Goal: Task Accomplishment & Management: Manage account settings

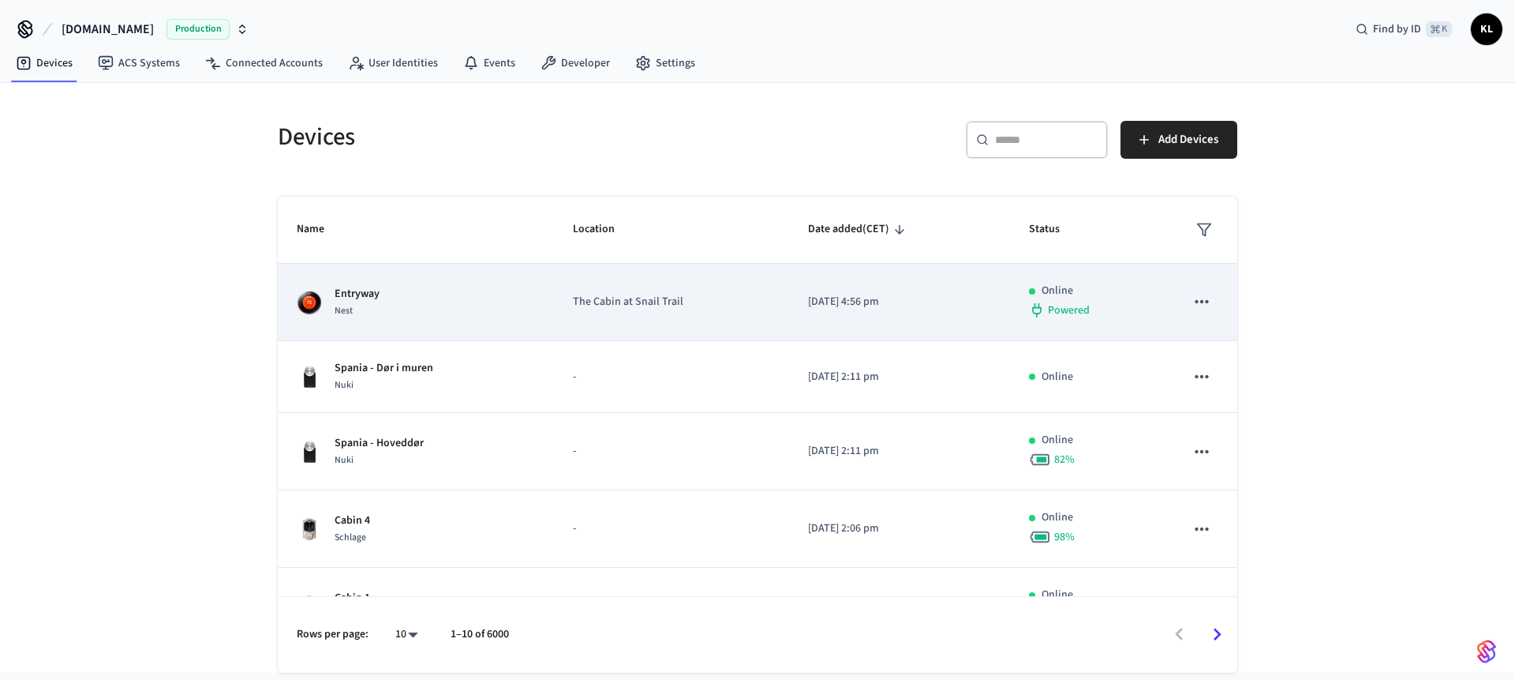
click at [460, 293] on div "Entryway Nest" at bounding box center [416, 302] width 238 height 33
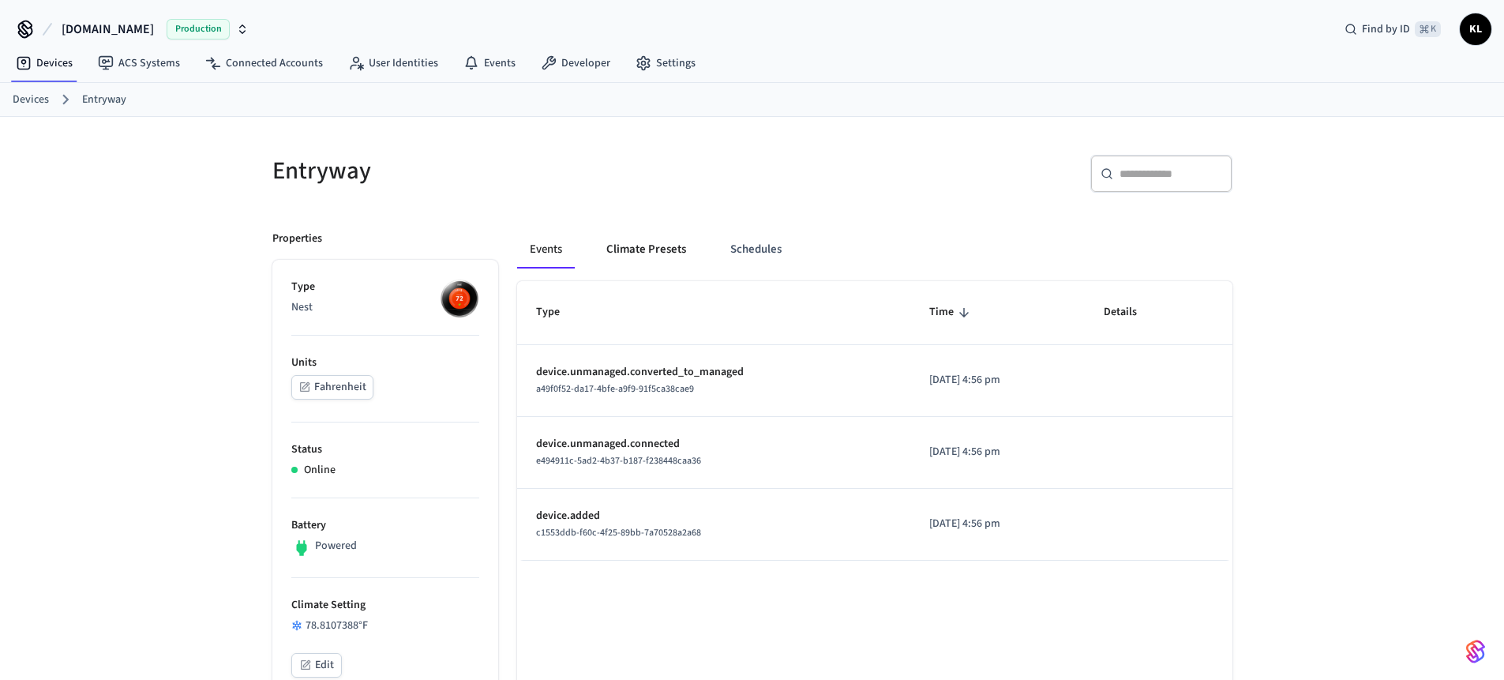
click at [652, 230] on button "Climate Presets" at bounding box center [646, 249] width 105 height 38
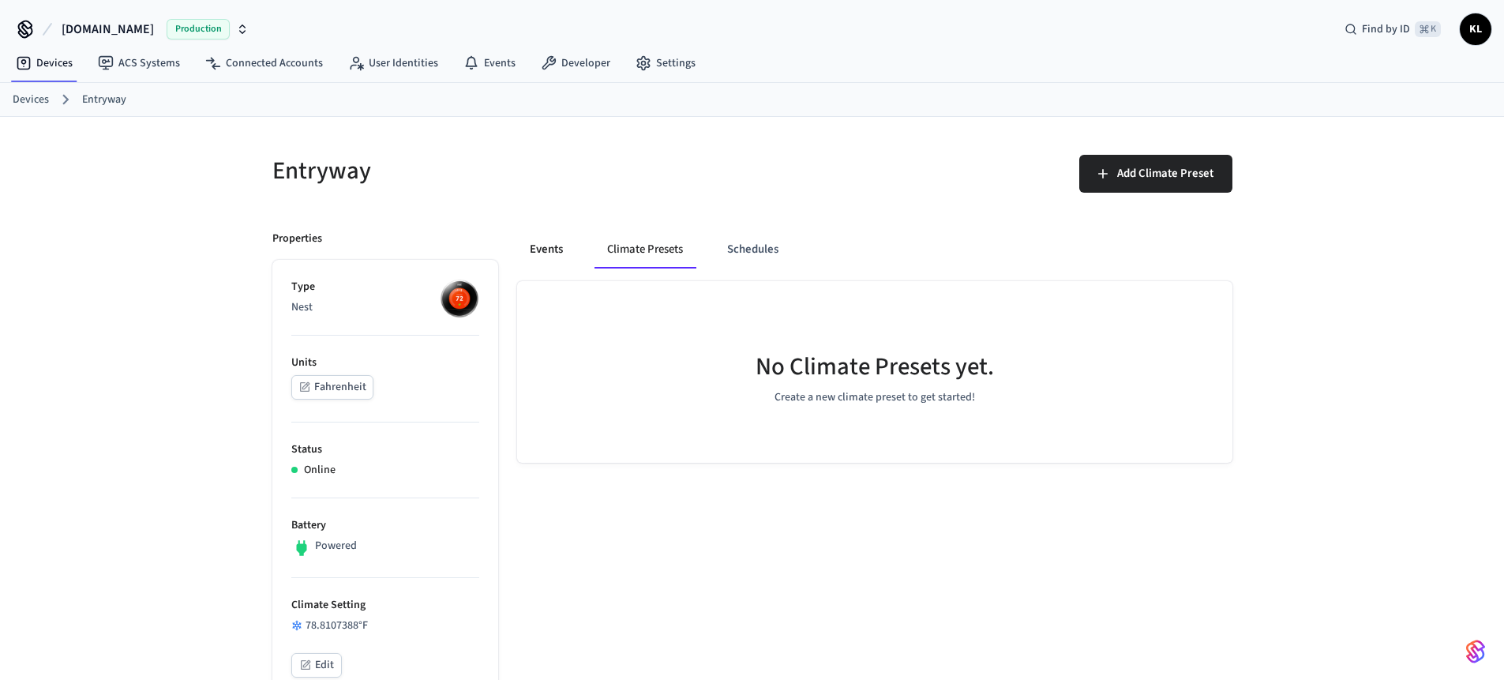
click at [542, 252] on button "Events" at bounding box center [546, 249] width 58 height 38
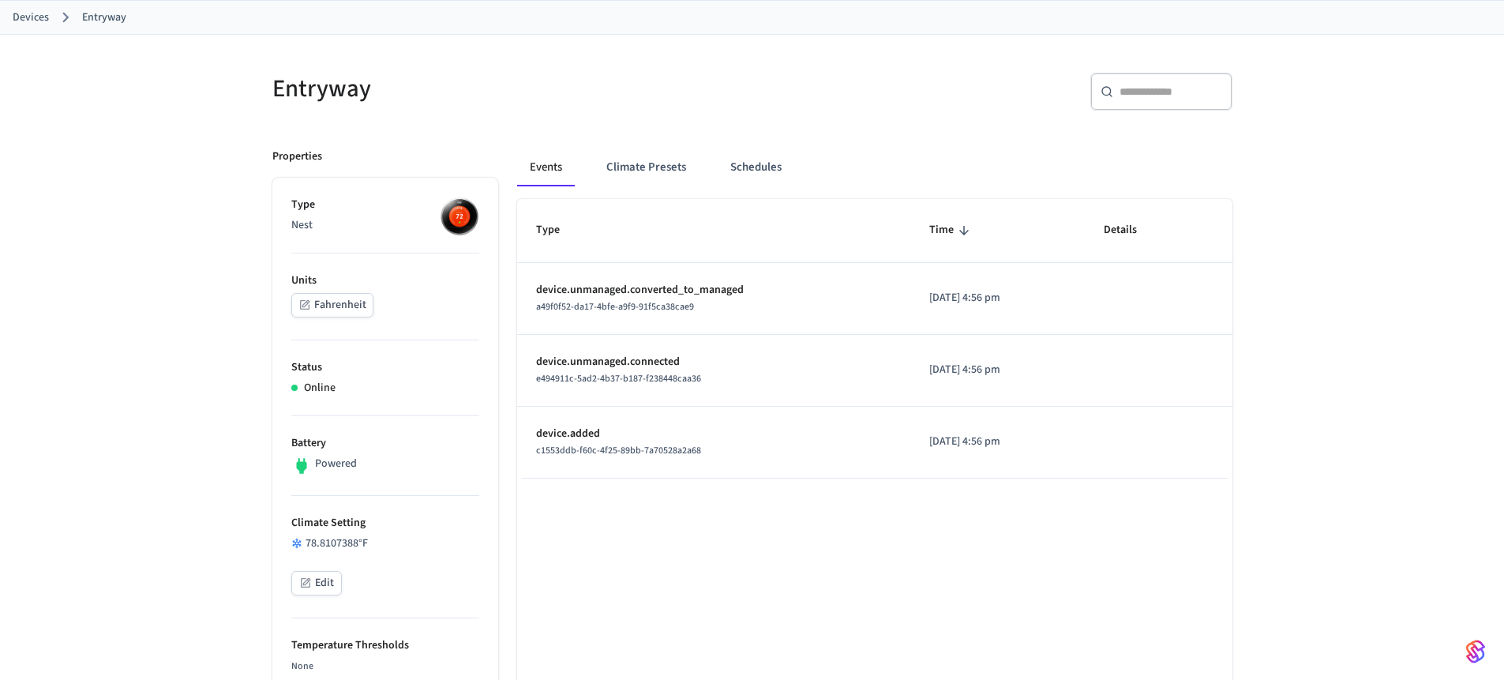
scroll to position [1, 0]
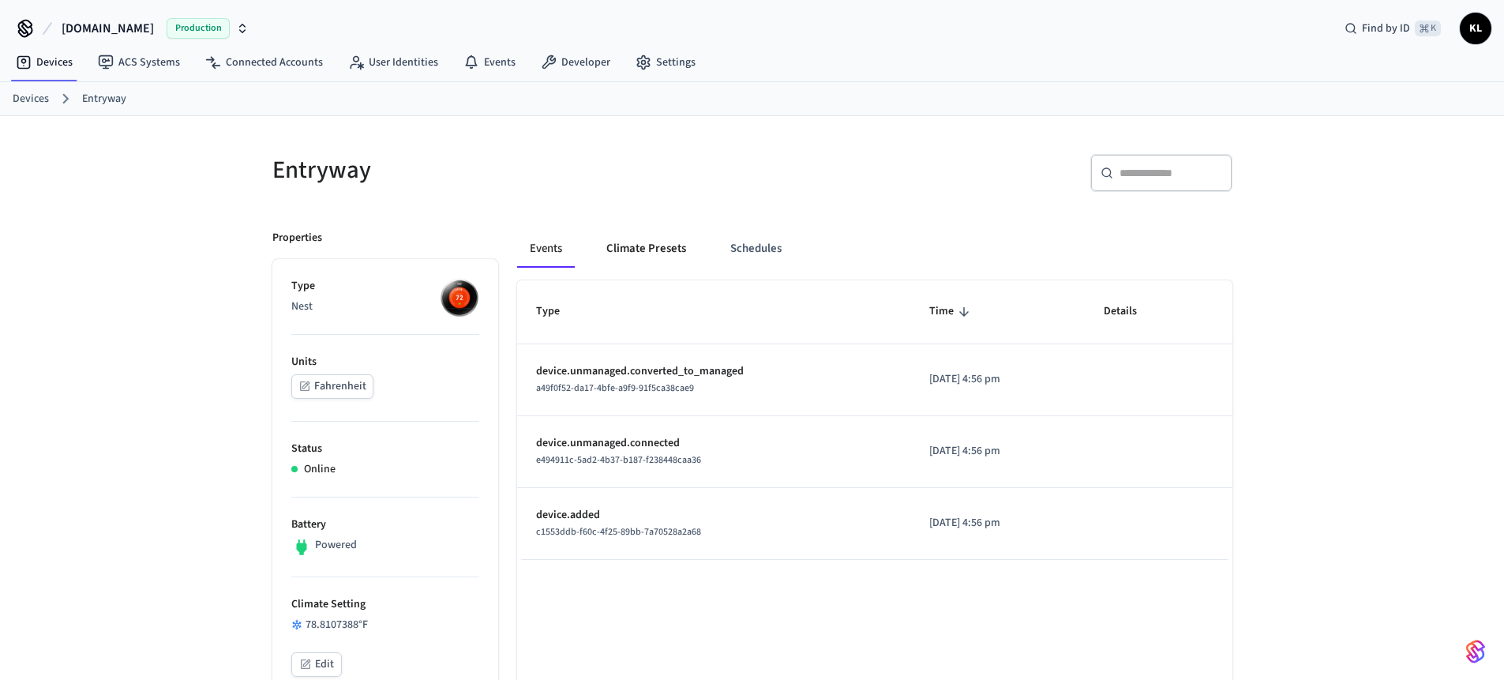
click at [609, 256] on button "Climate Presets" at bounding box center [646, 249] width 105 height 38
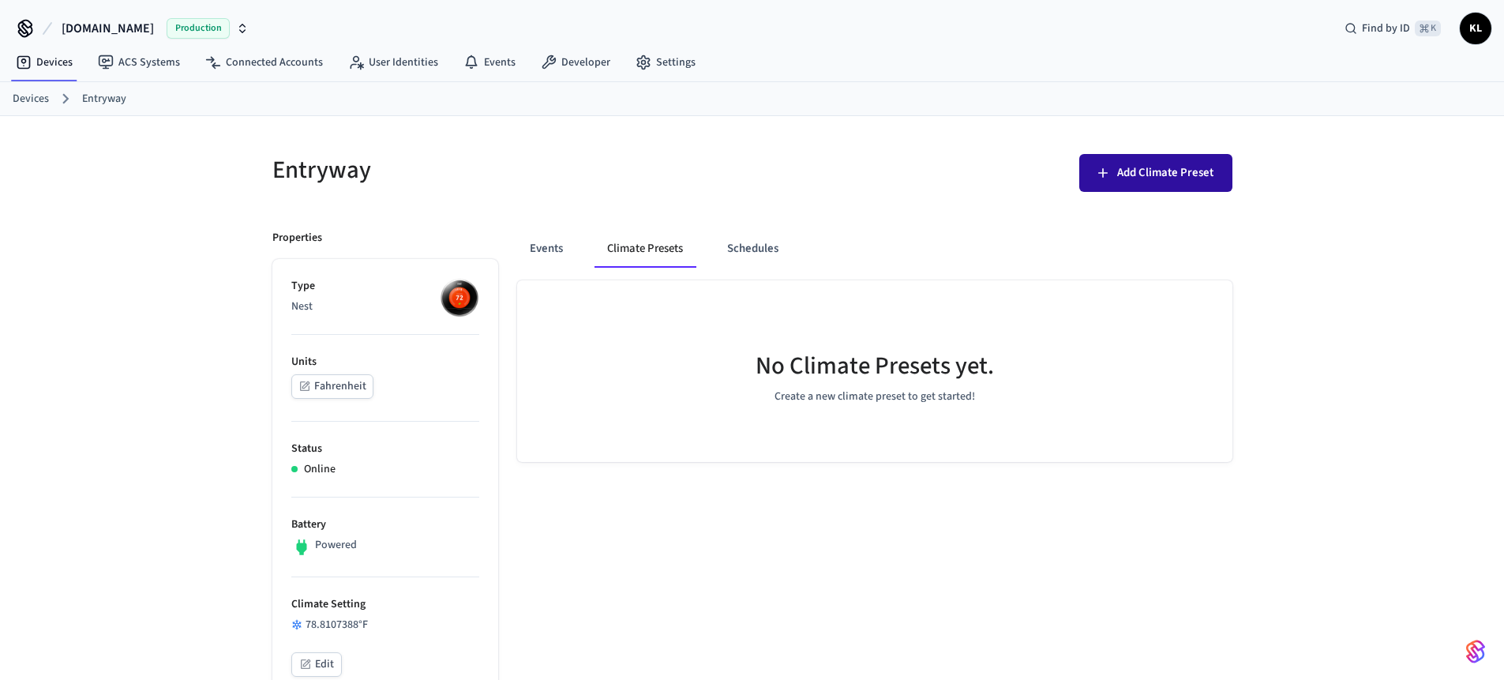
click at [1144, 182] on span "Add Climate Preset" at bounding box center [1165, 173] width 96 height 21
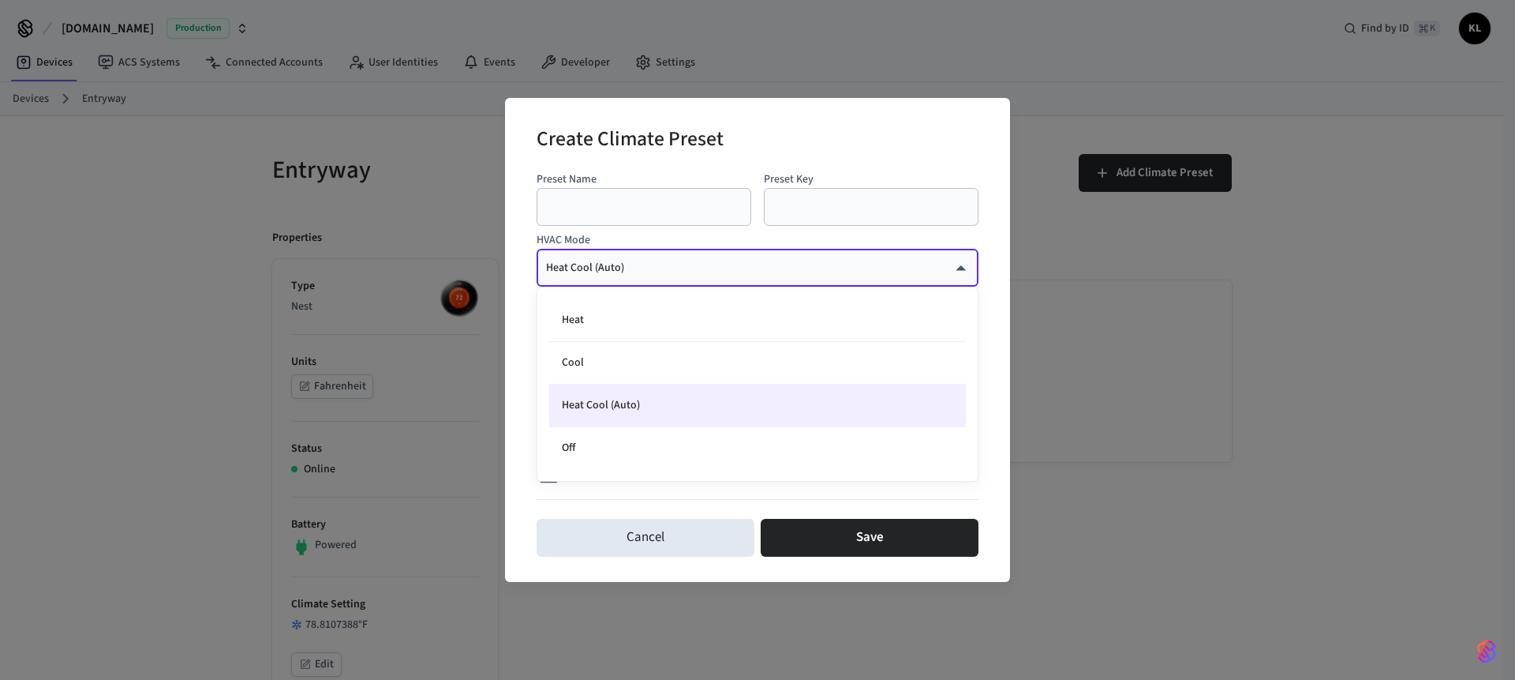
click at [807, 272] on div at bounding box center [757, 340] width 1515 height 680
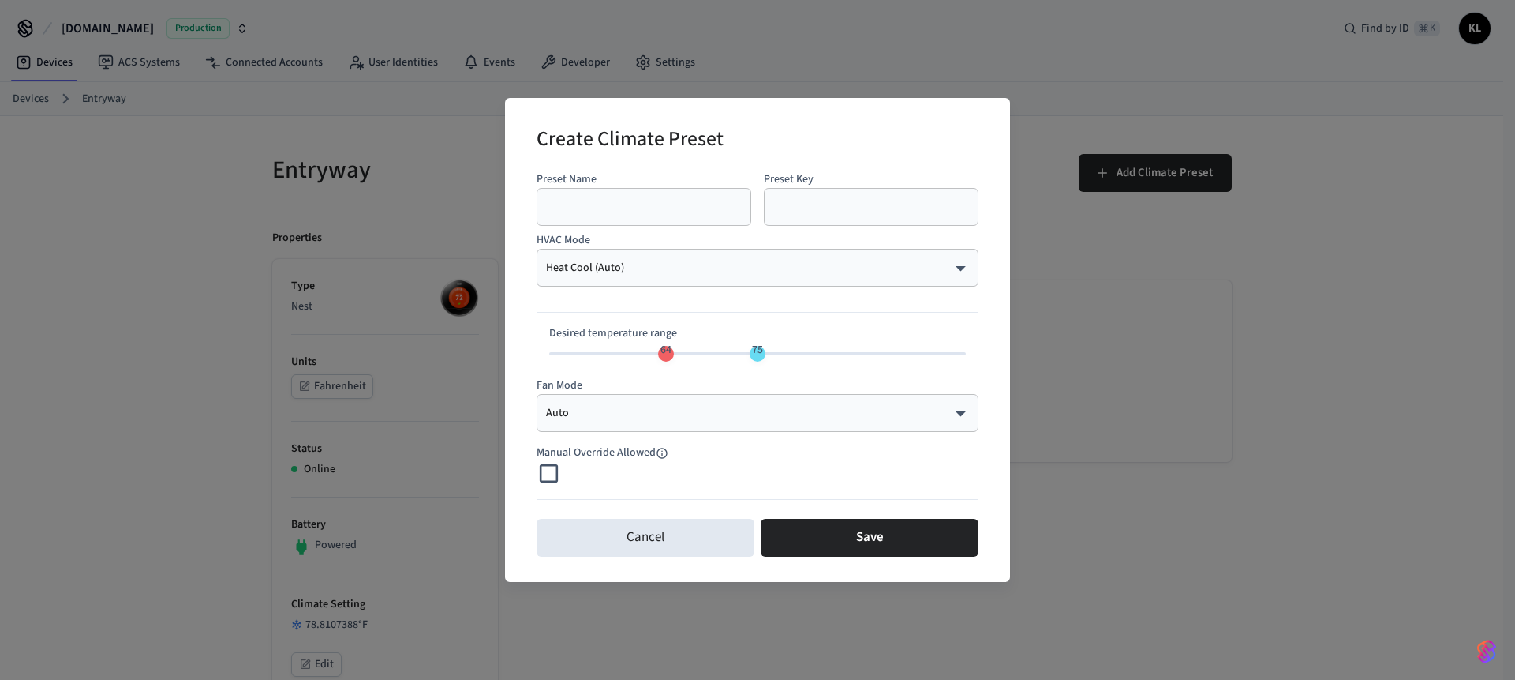
click at [766, 238] on p "HVAC Mode" at bounding box center [758, 240] width 442 height 17
click at [622, 526] on button "Cancel" at bounding box center [646, 538] width 218 height 38
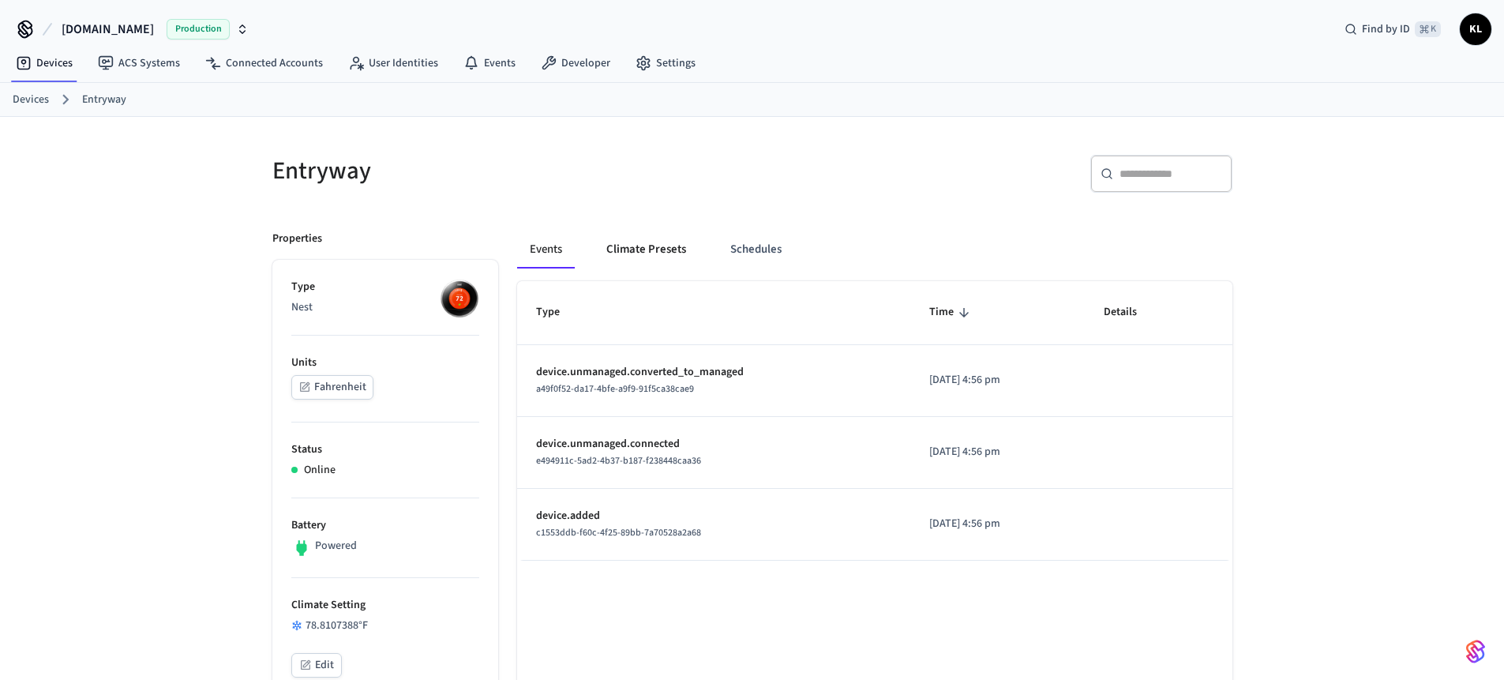
click at [650, 238] on button "Climate Presets" at bounding box center [646, 249] width 105 height 38
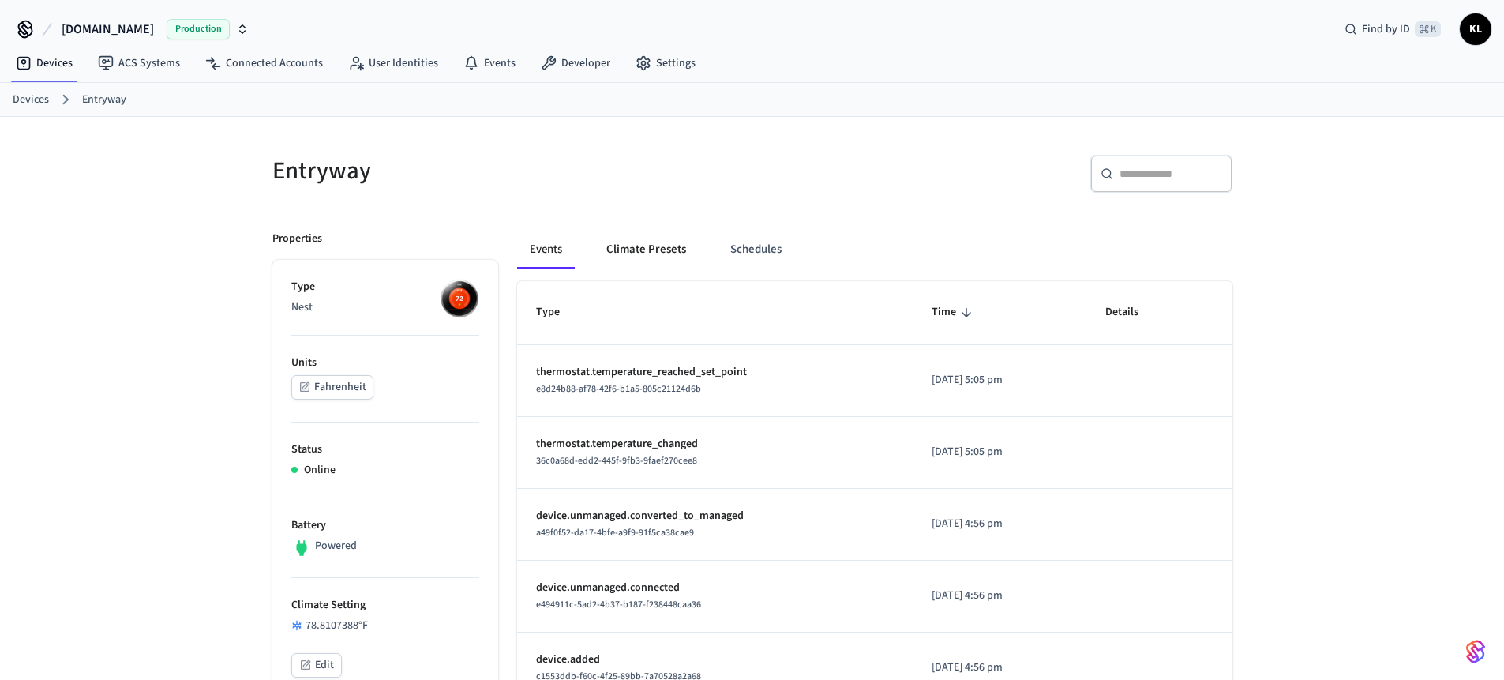
click at [635, 249] on button "Climate Presets" at bounding box center [646, 249] width 105 height 38
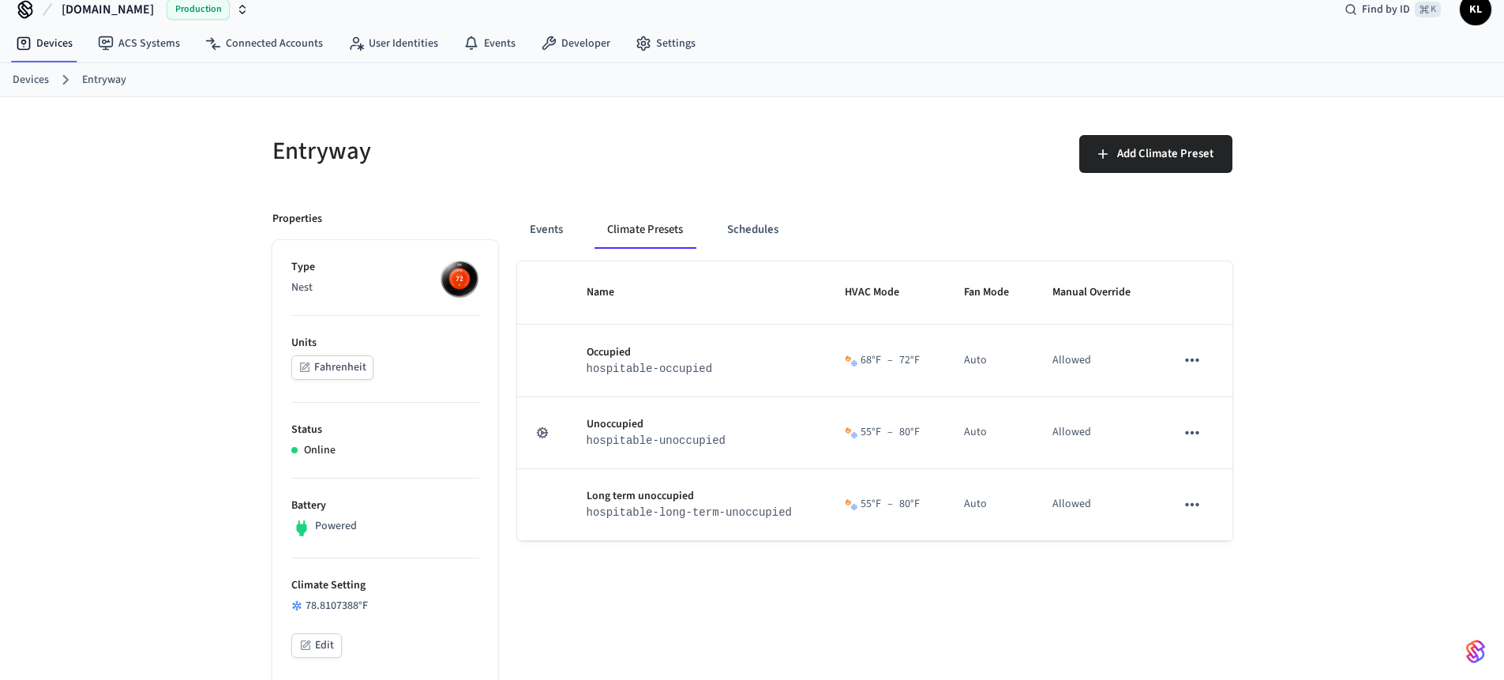
scroll to position [40, 0]
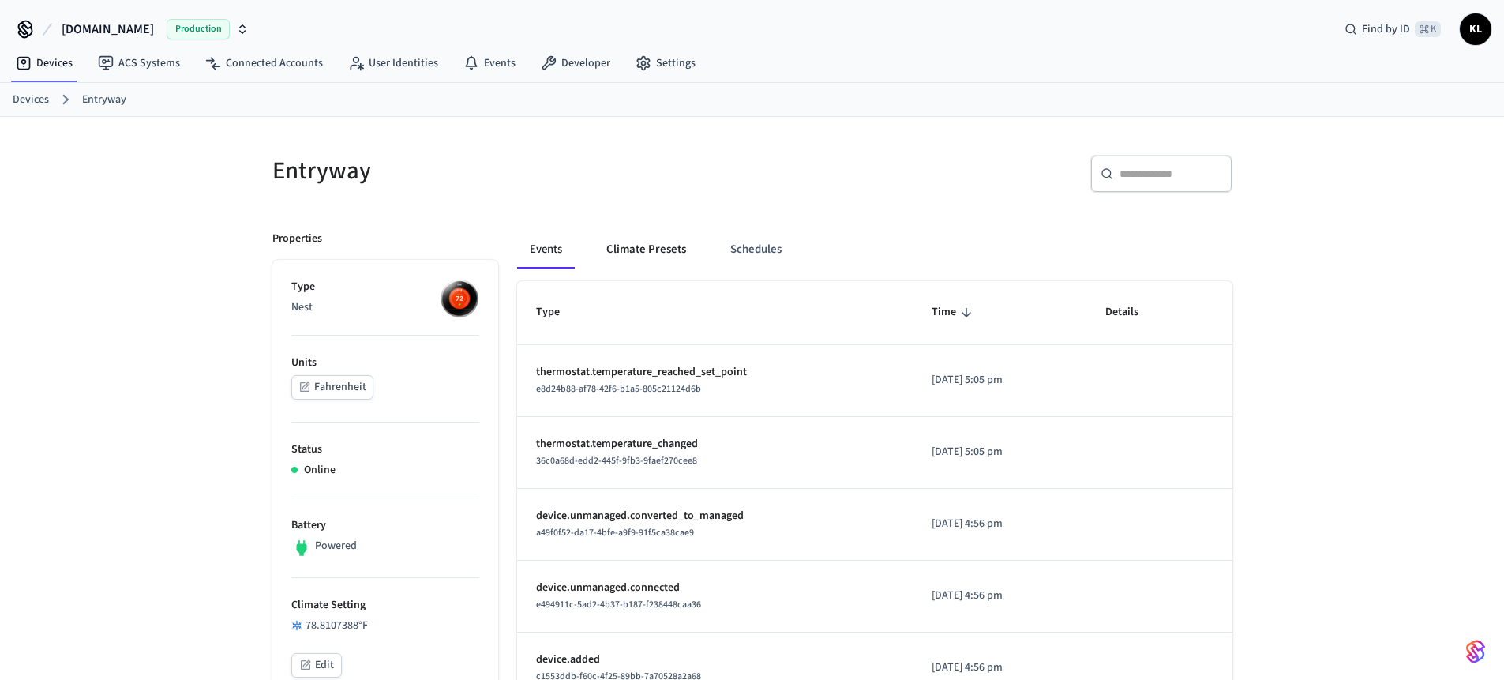
click at [642, 238] on button "Climate Presets" at bounding box center [646, 249] width 105 height 38
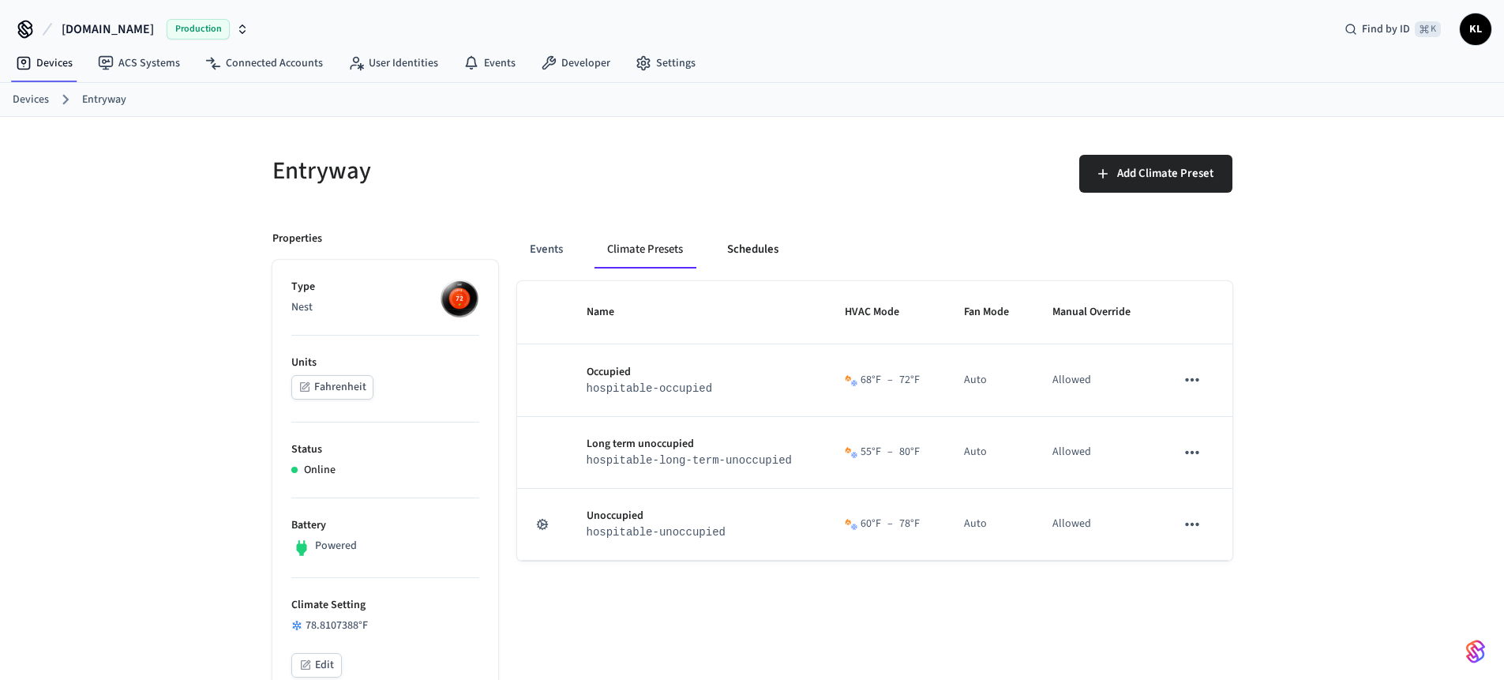
click at [736, 259] on button "Schedules" at bounding box center [752, 249] width 77 height 38
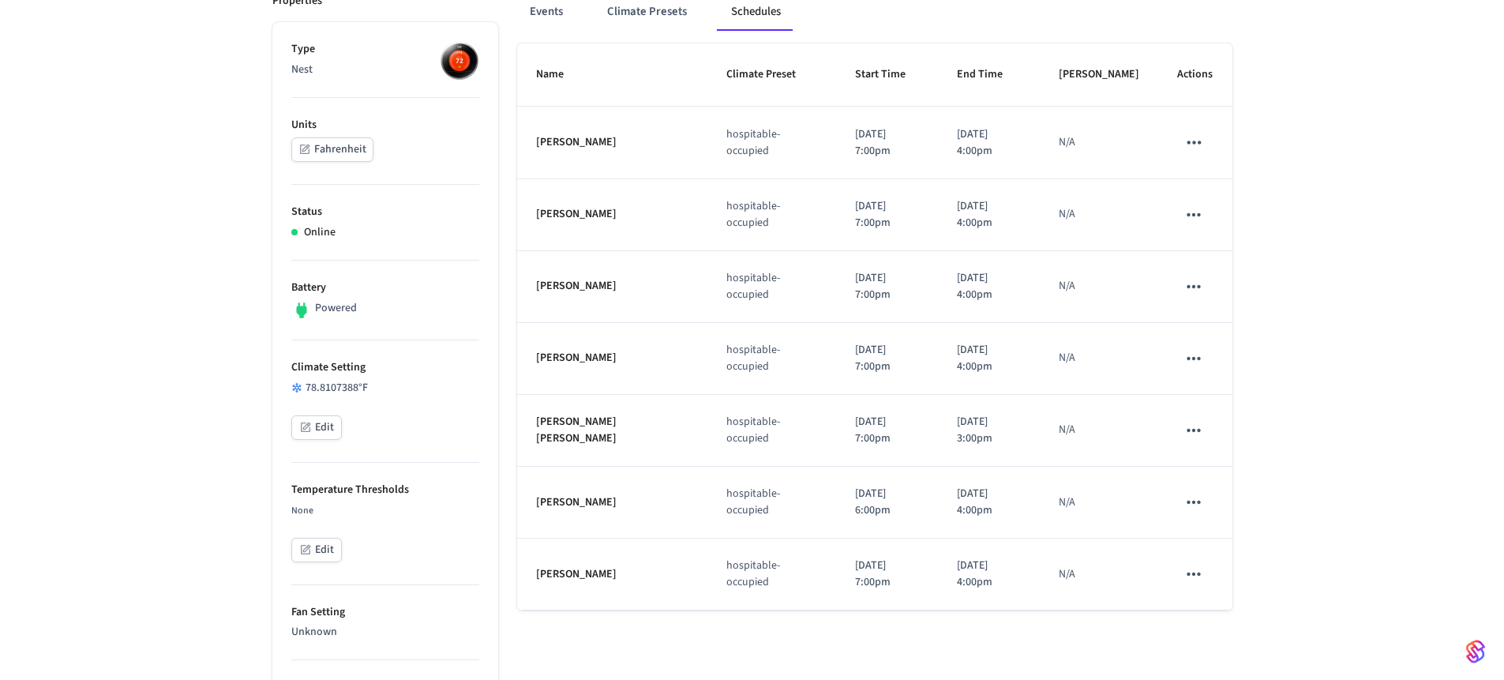
scroll to position [227, 0]
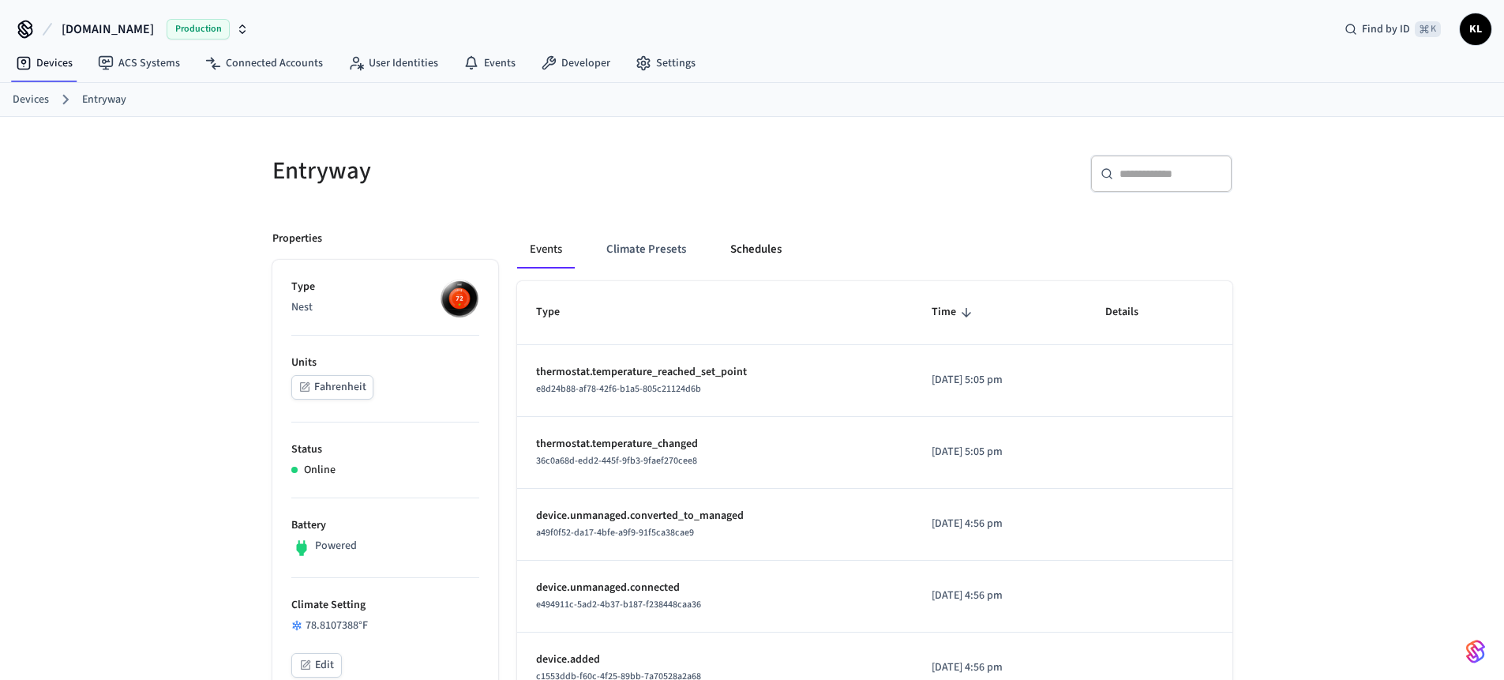
click at [753, 234] on button "Schedules" at bounding box center [755, 249] width 77 height 38
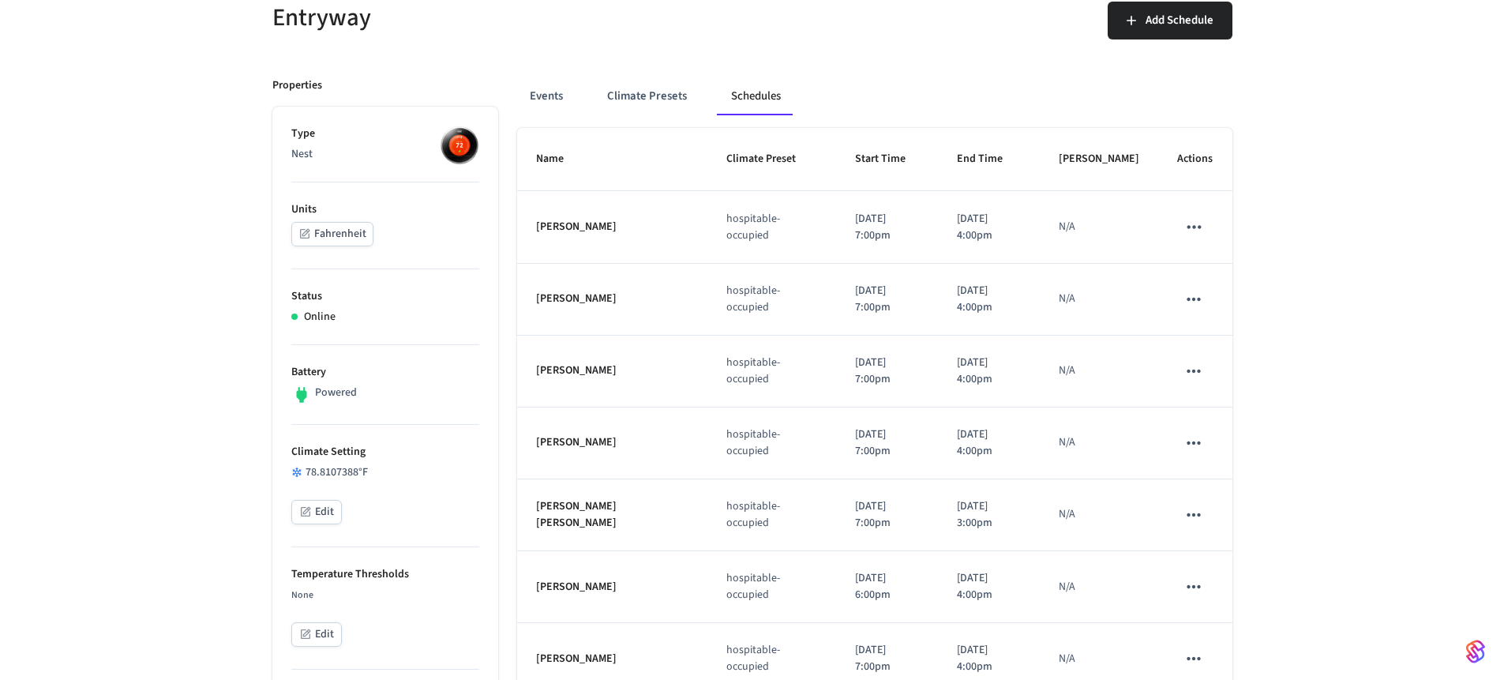
scroll to position [217, 0]
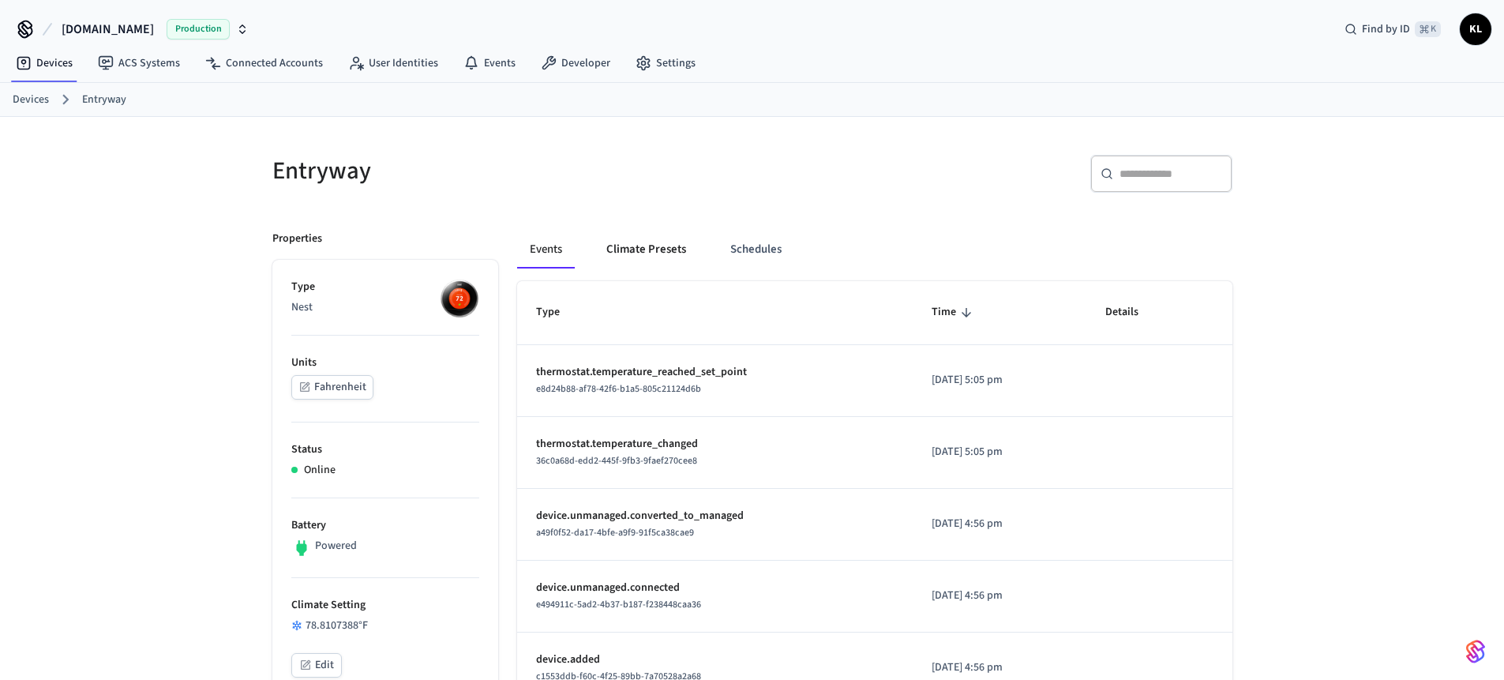
click at [661, 251] on button "Climate Presets" at bounding box center [646, 249] width 105 height 38
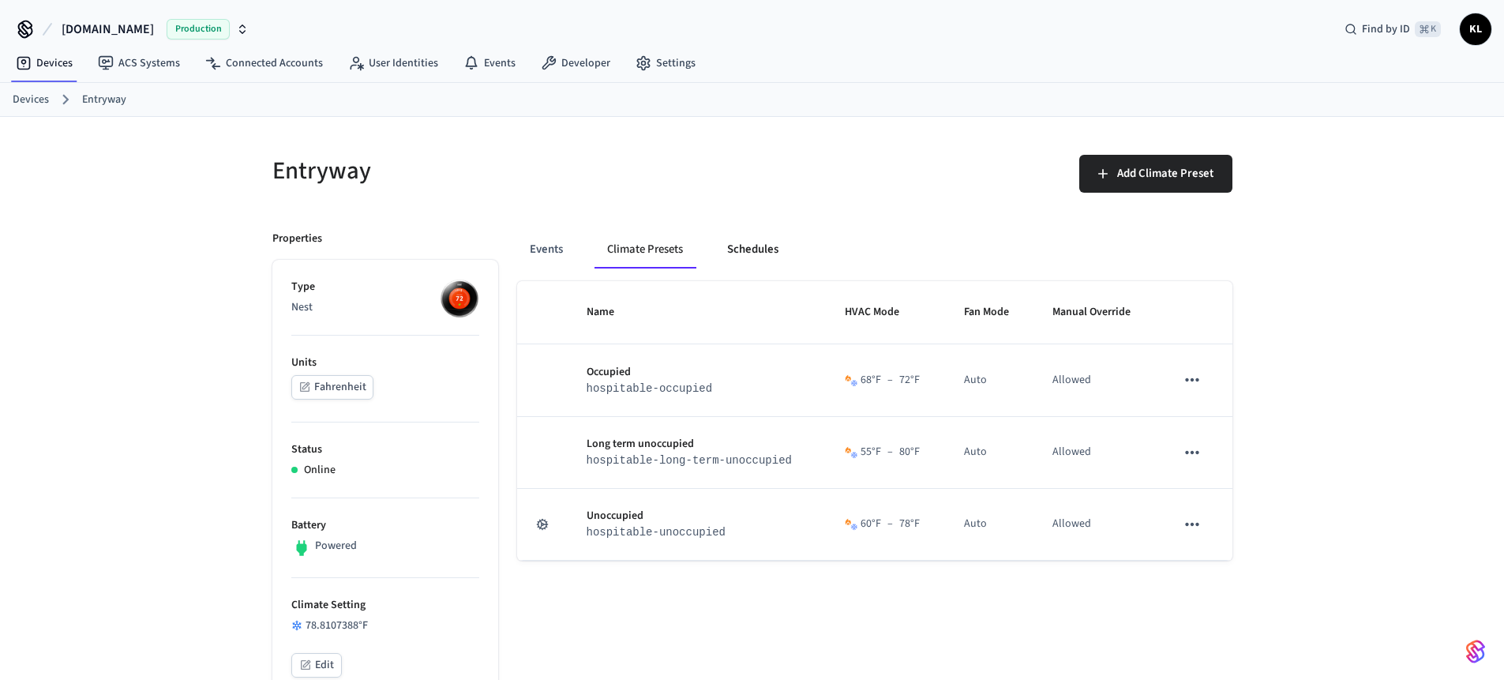
click at [719, 255] on button "Schedules" at bounding box center [752, 249] width 77 height 38
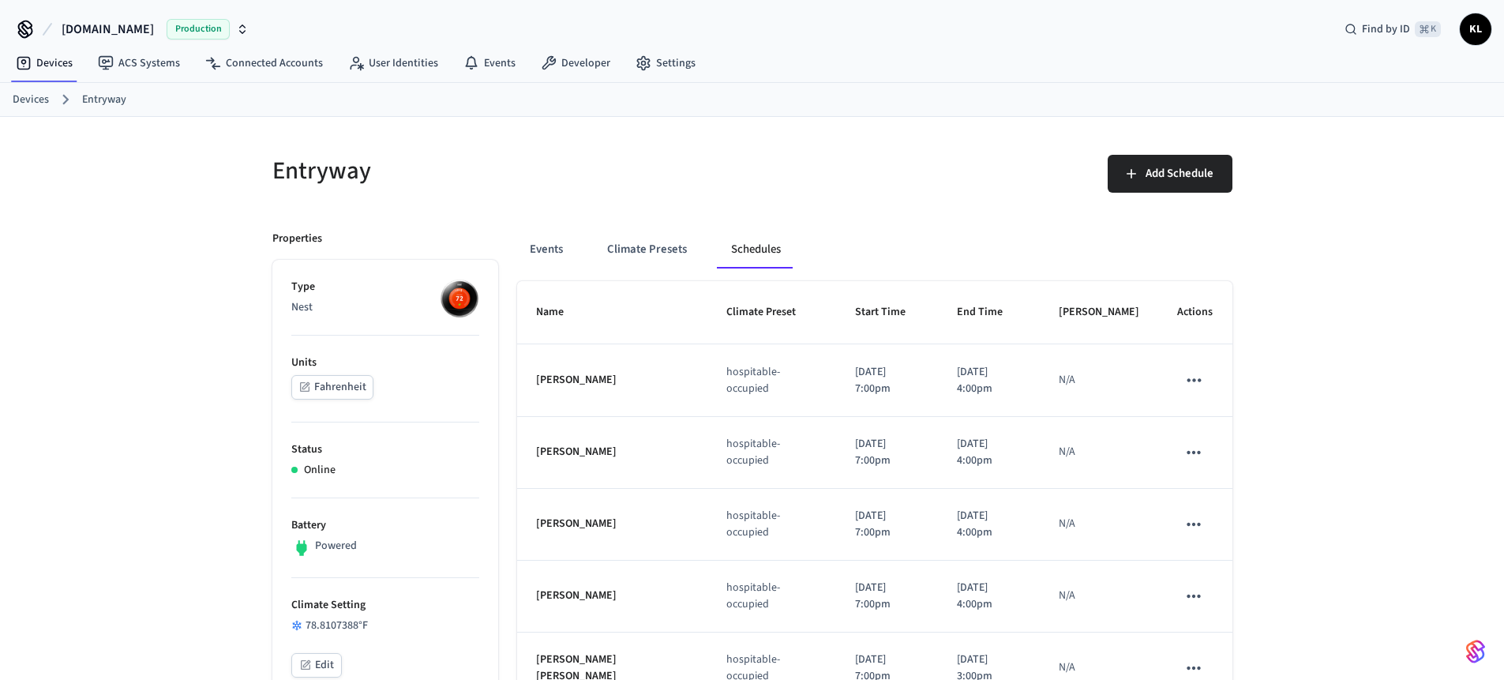
click at [672, 249] on button "Climate Presets" at bounding box center [646, 249] width 105 height 38
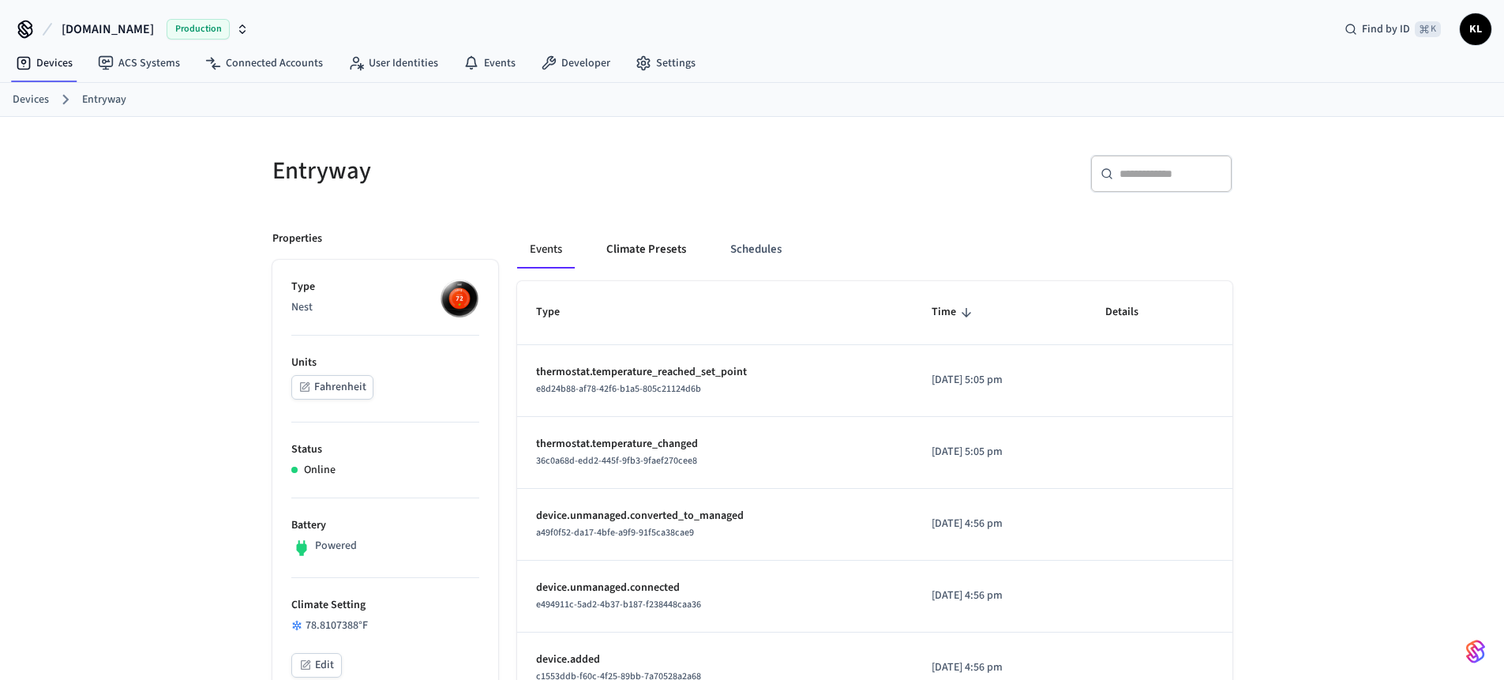
click at [654, 236] on button "Climate Presets" at bounding box center [646, 249] width 105 height 38
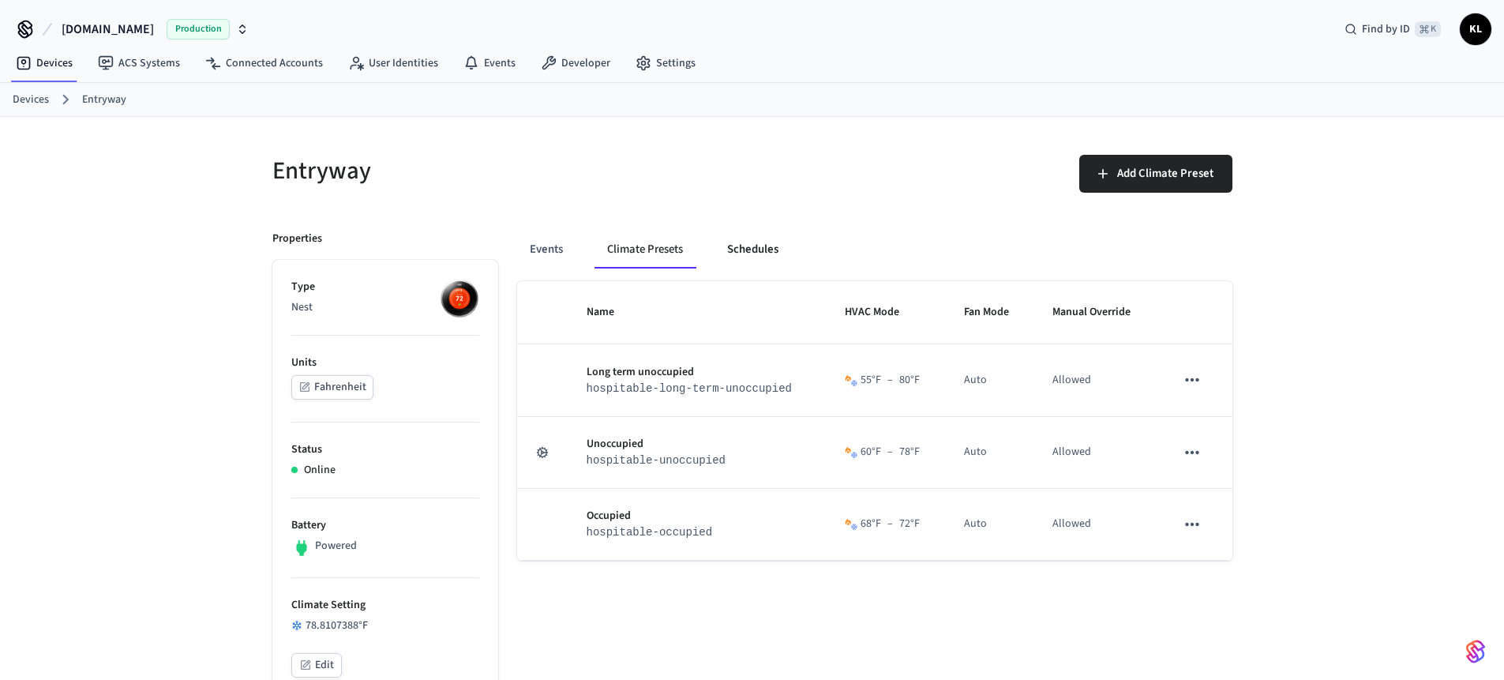
click at [759, 254] on button "Schedules" at bounding box center [752, 249] width 77 height 38
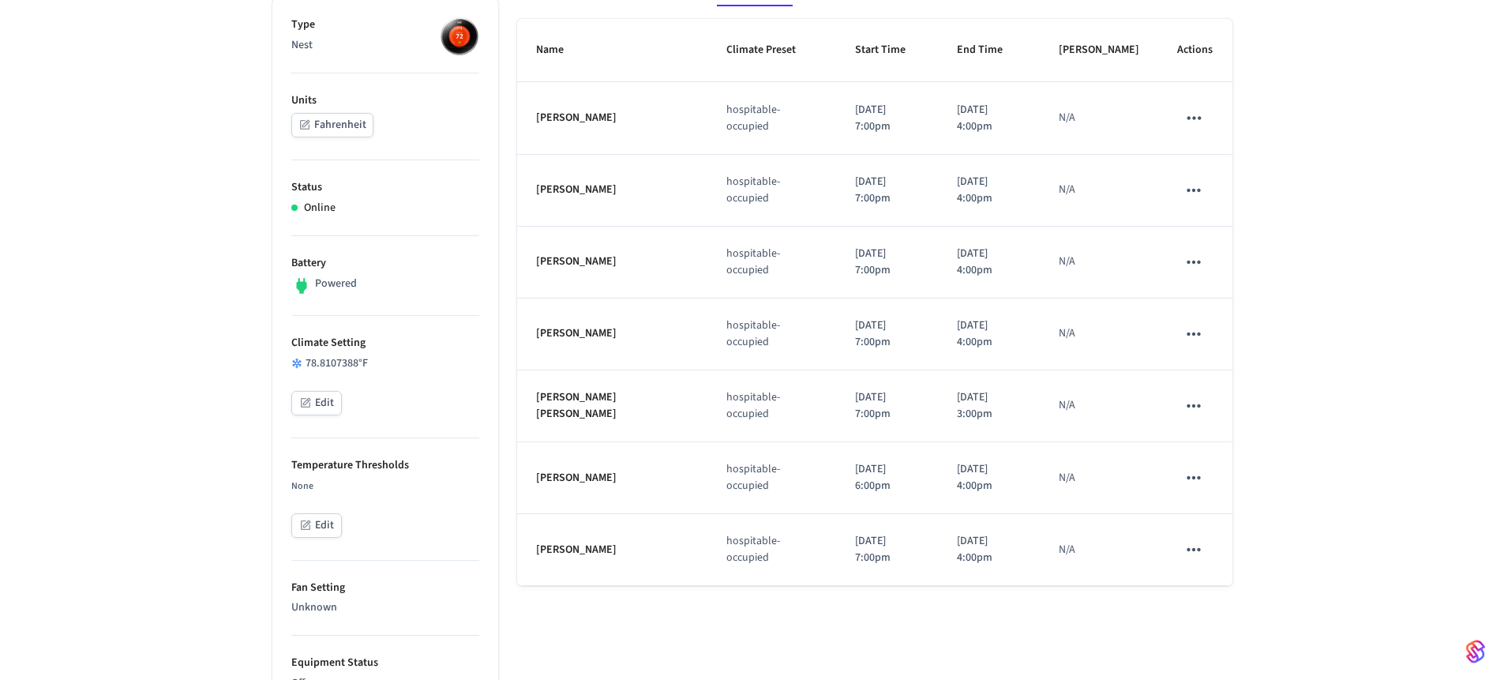
scroll to position [252, 0]
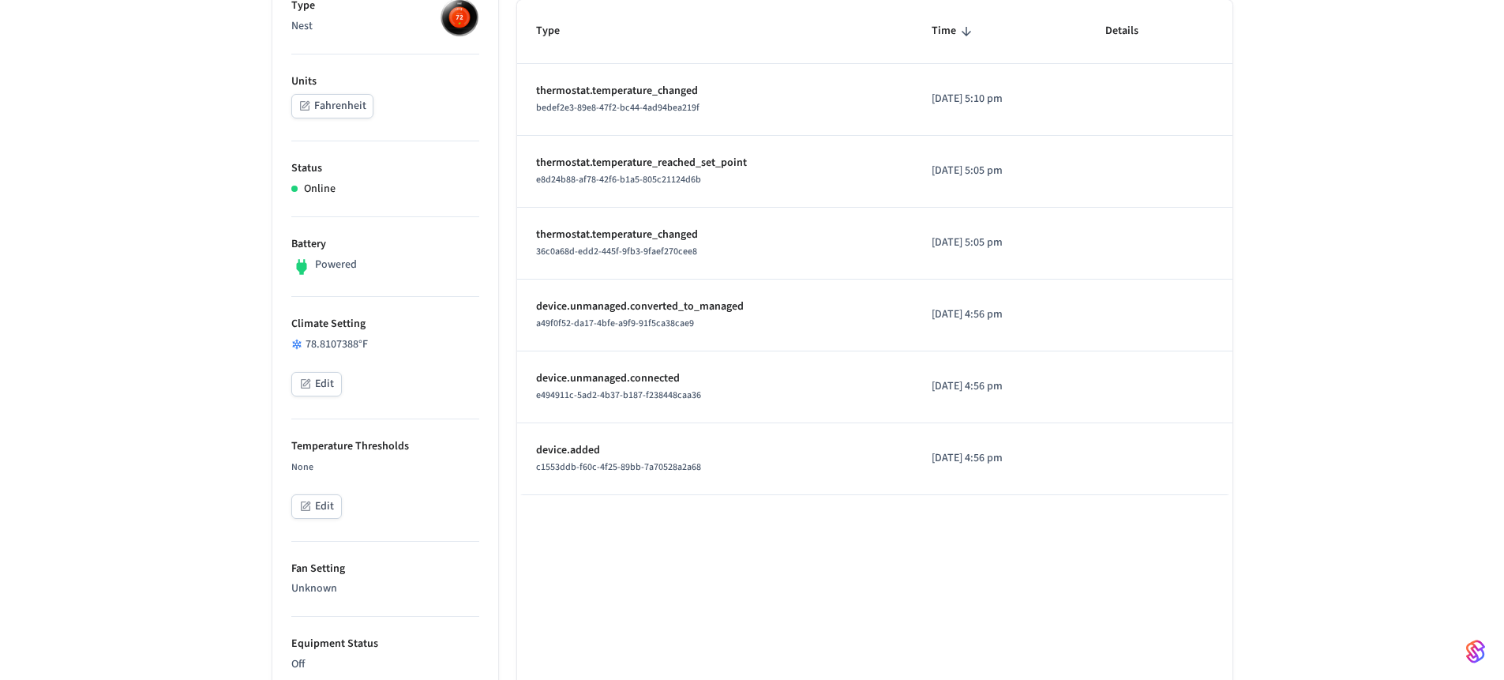
scroll to position [23, 0]
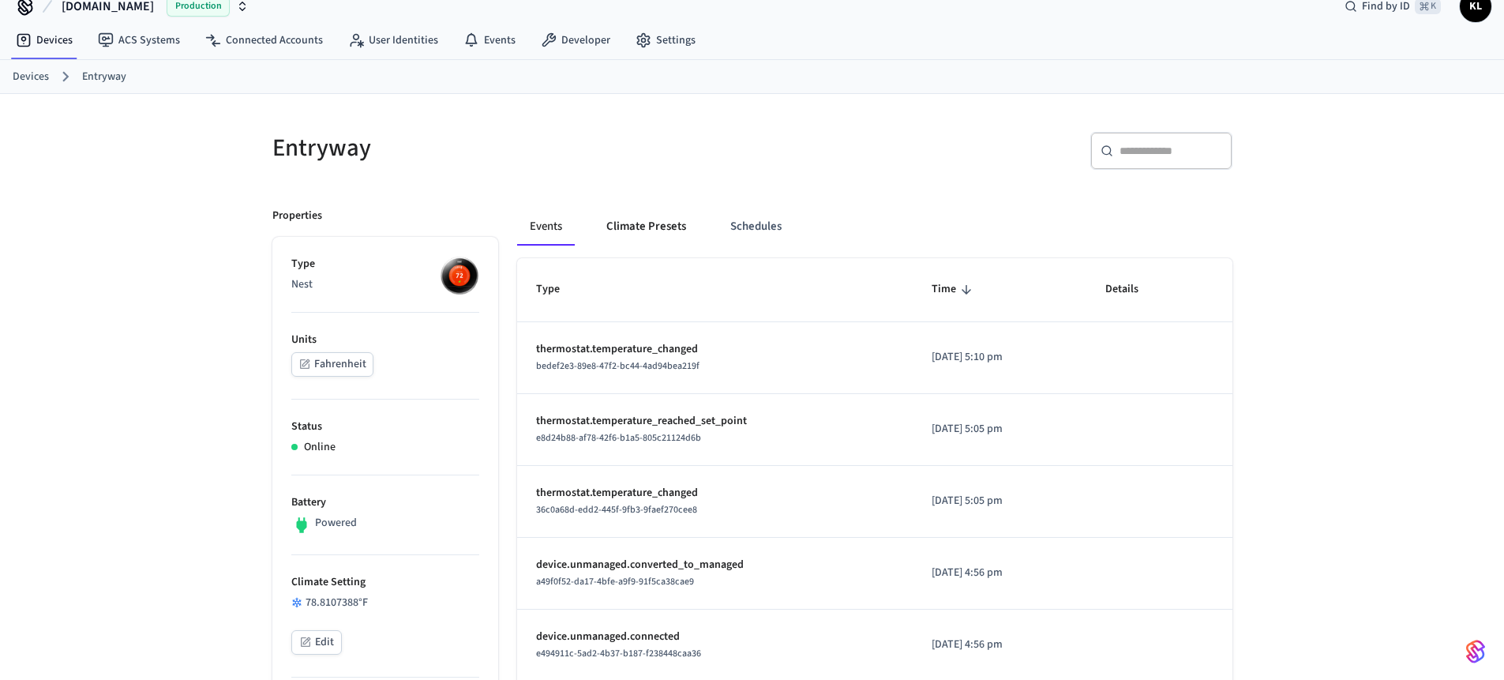
click at [645, 226] on button "Climate Presets" at bounding box center [646, 227] width 105 height 38
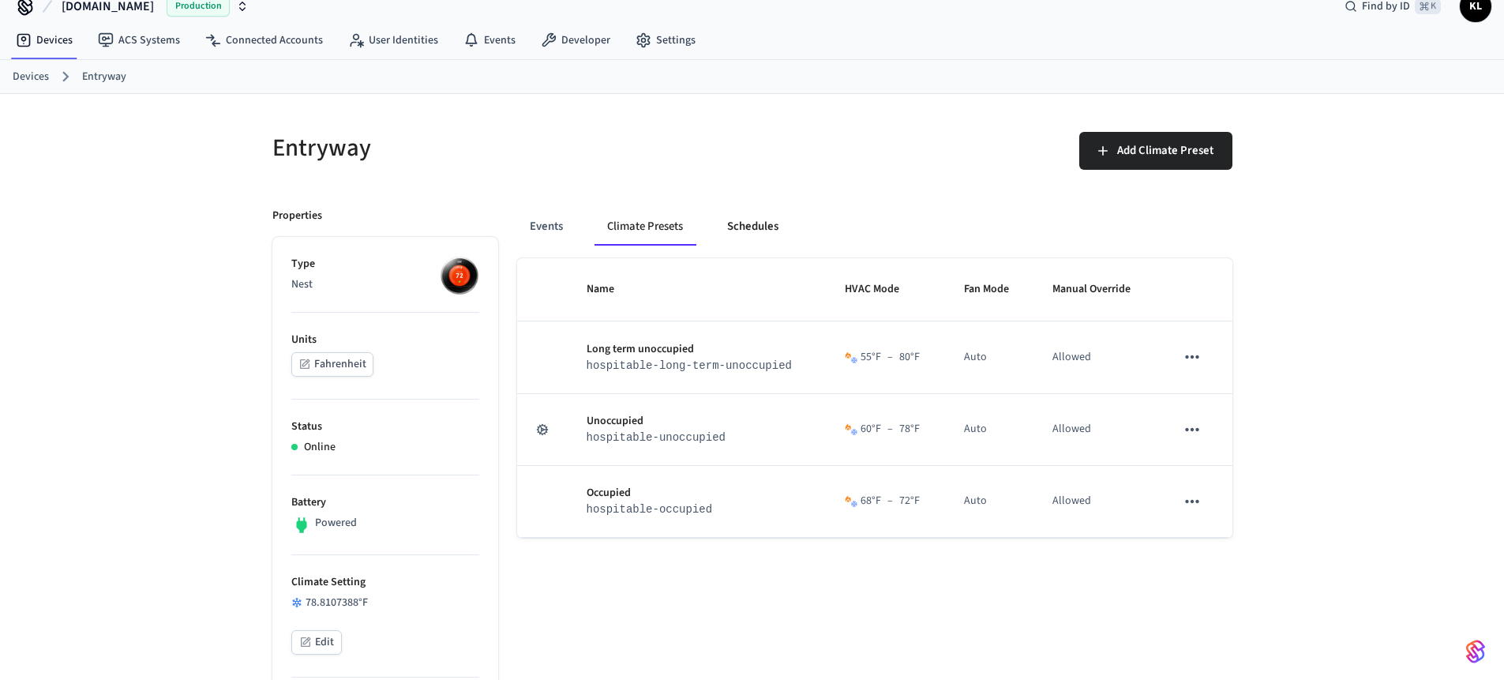
click at [755, 227] on button "Schedules" at bounding box center [752, 227] width 77 height 38
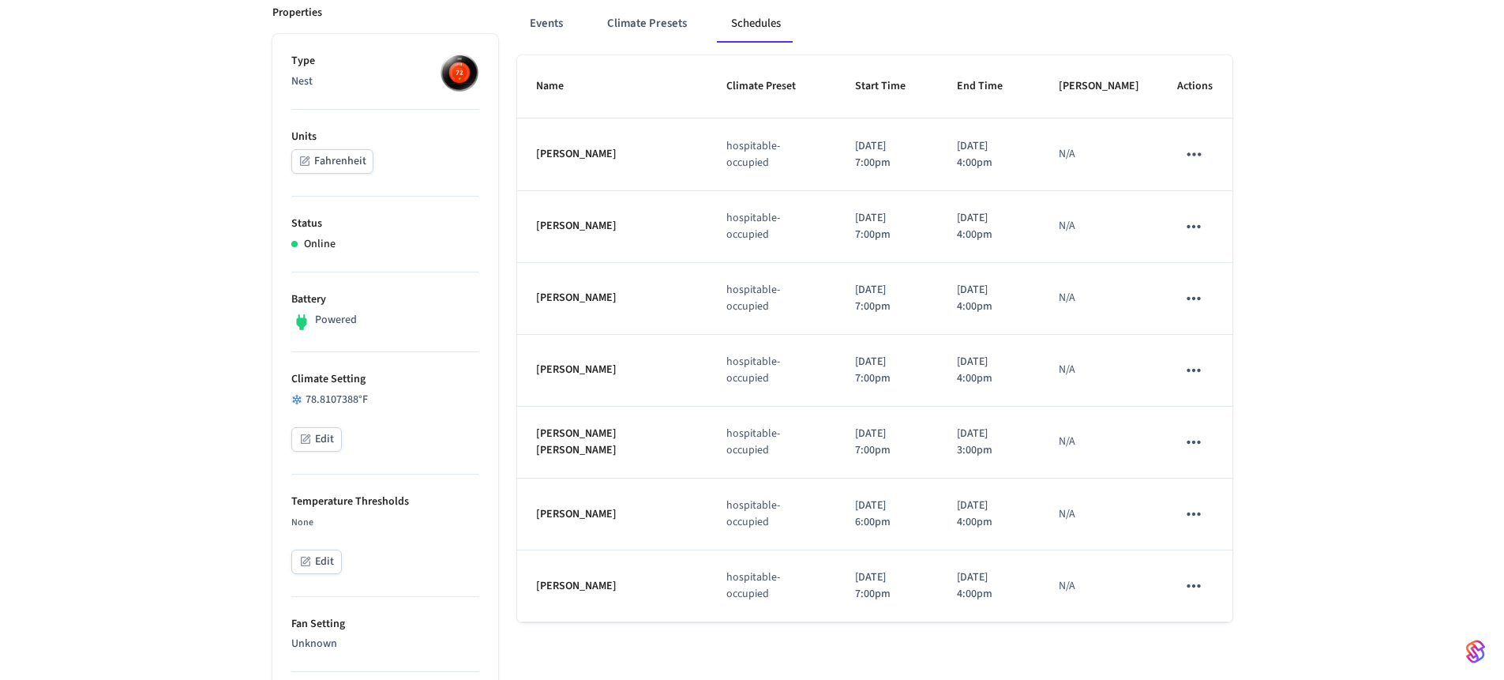
scroll to position [215, 0]
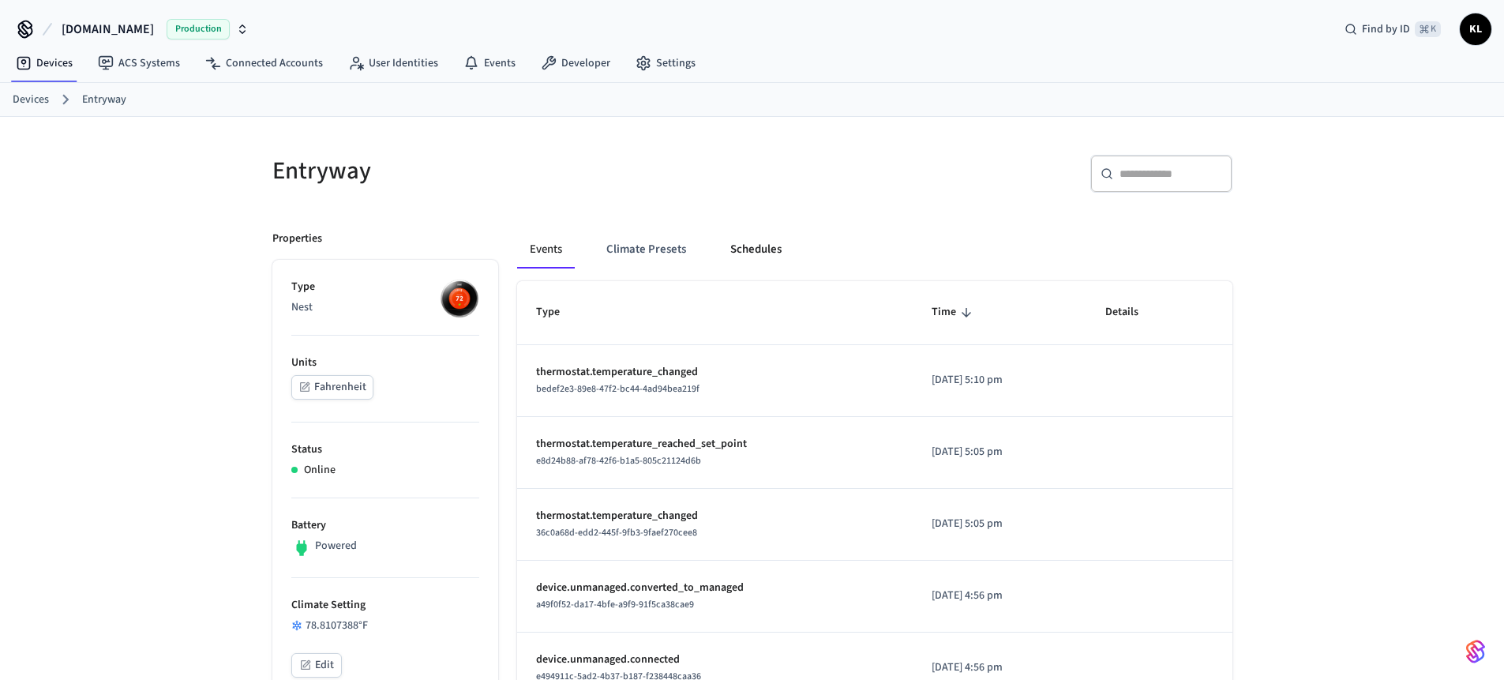
click at [774, 248] on button "Schedules" at bounding box center [755, 249] width 77 height 38
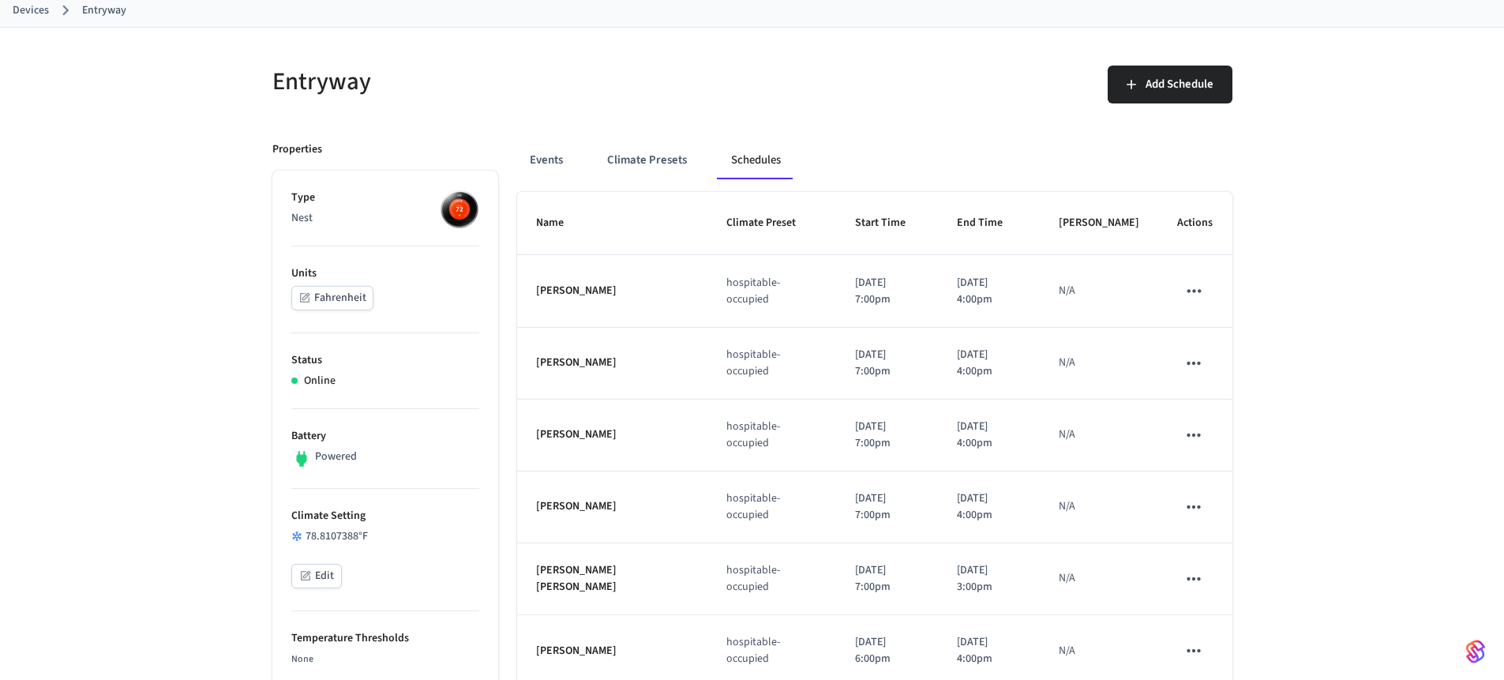
scroll to position [249, 0]
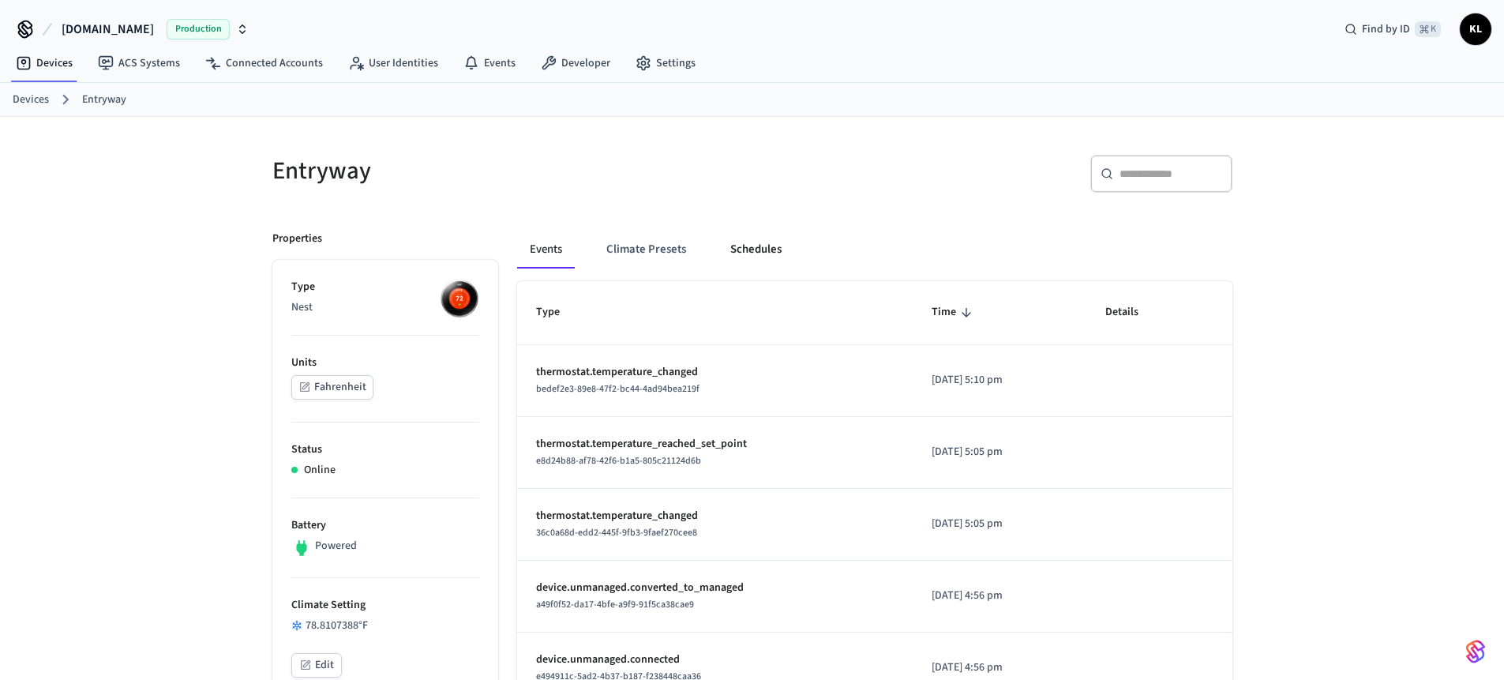
click at [731, 258] on button "Schedules" at bounding box center [755, 249] width 77 height 38
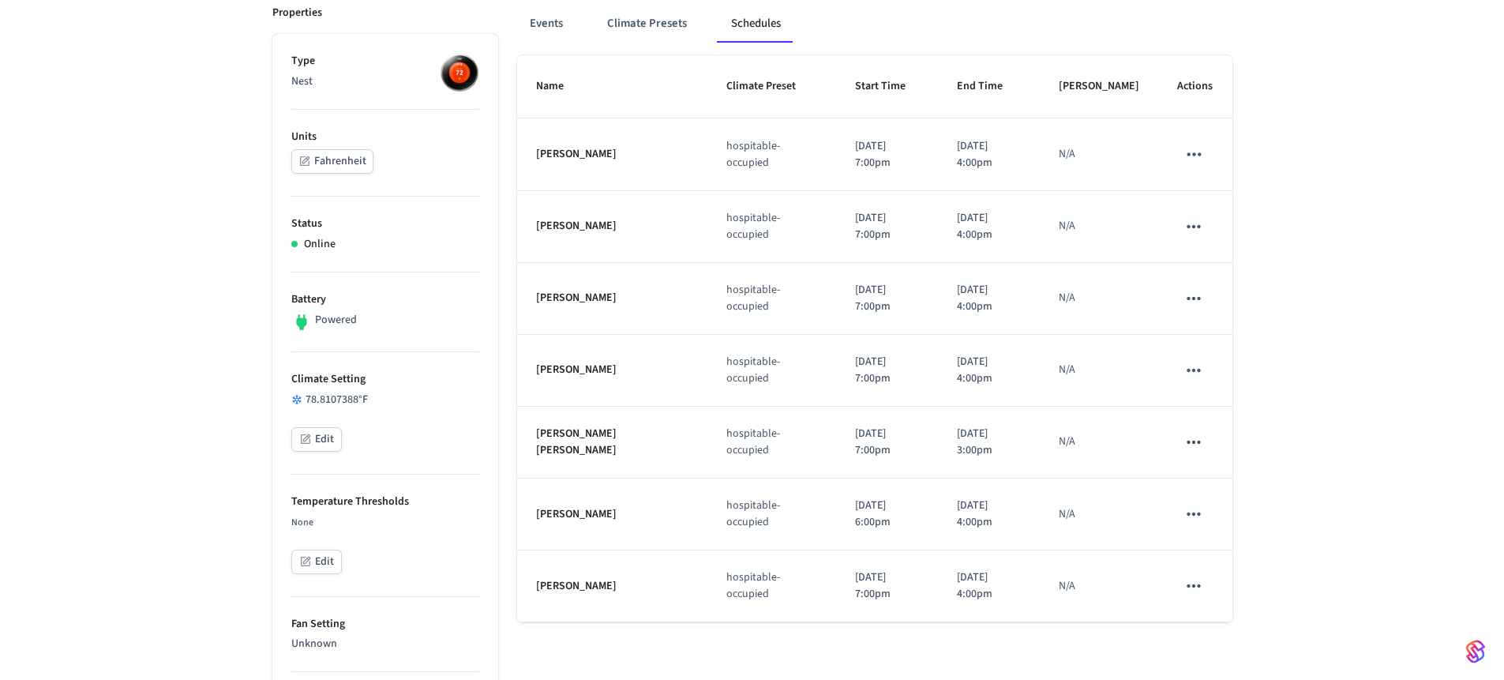
scroll to position [255, 0]
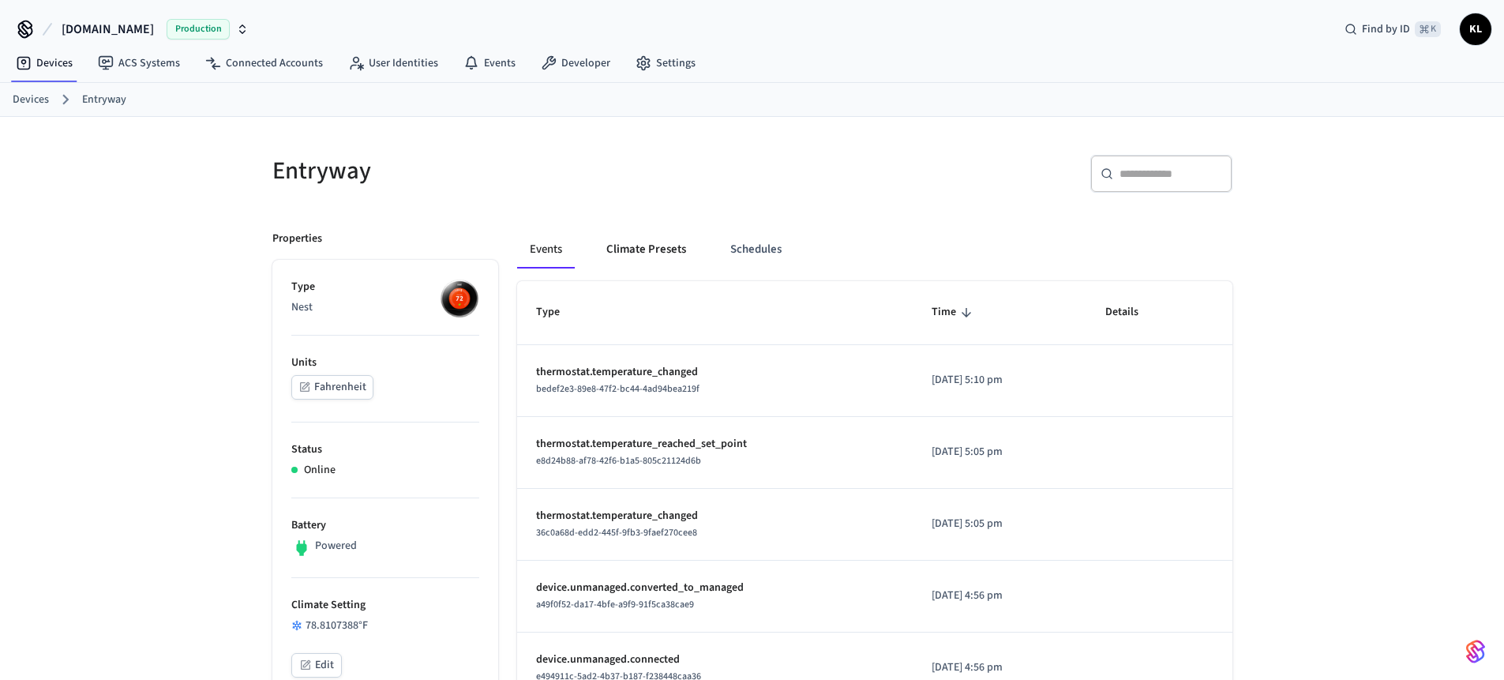
click at [678, 248] on button "Climate Presets" at bounding box center [646, 249] width 105 height 38
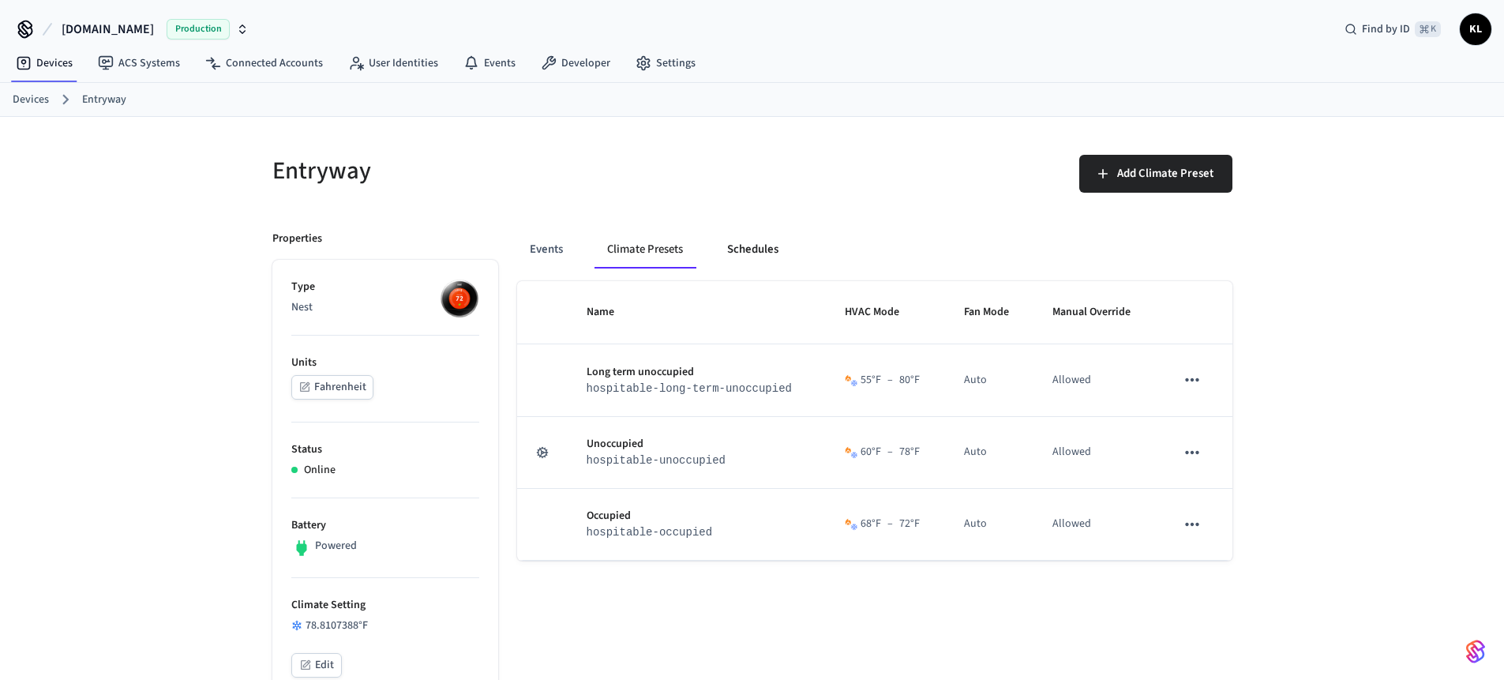
click at [753, 252] on button "Schedules" at bounding box center [752, 249] width 77 height 38
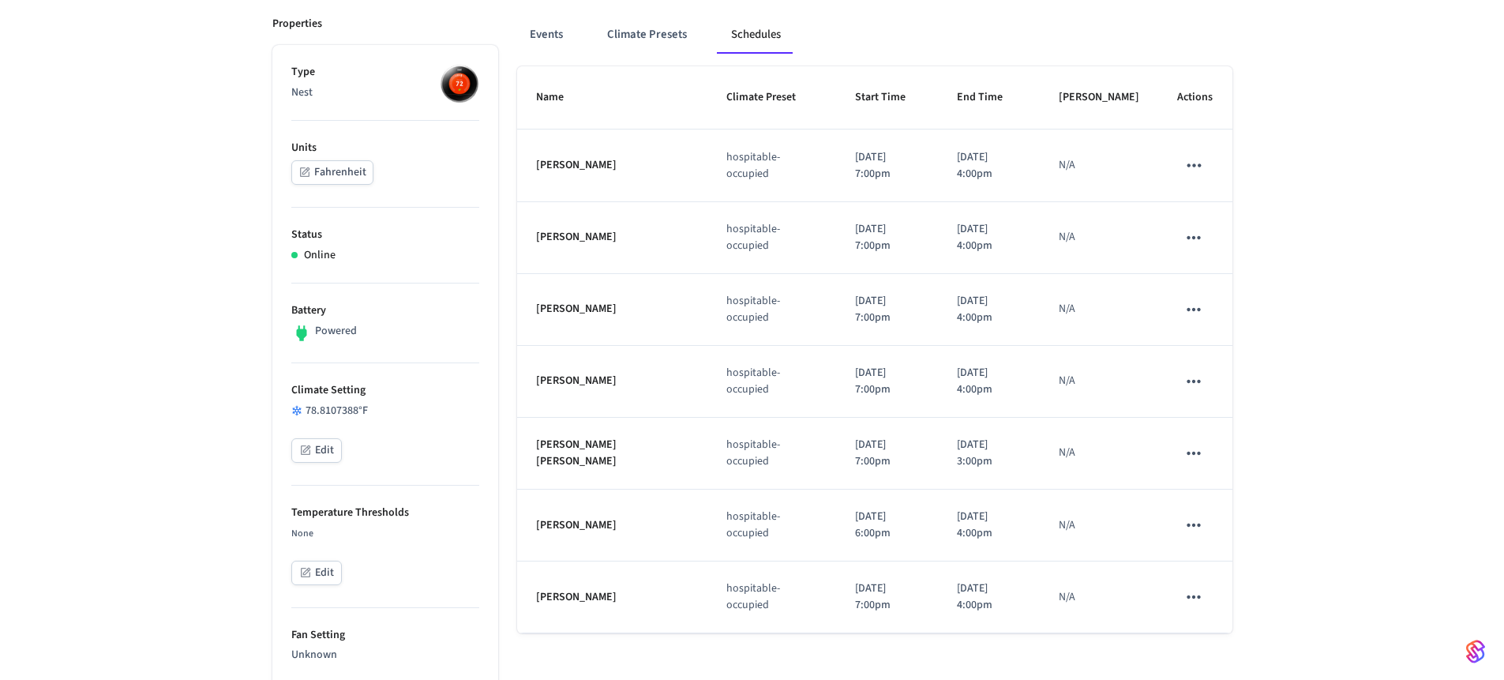
scroll to position [279, 0]
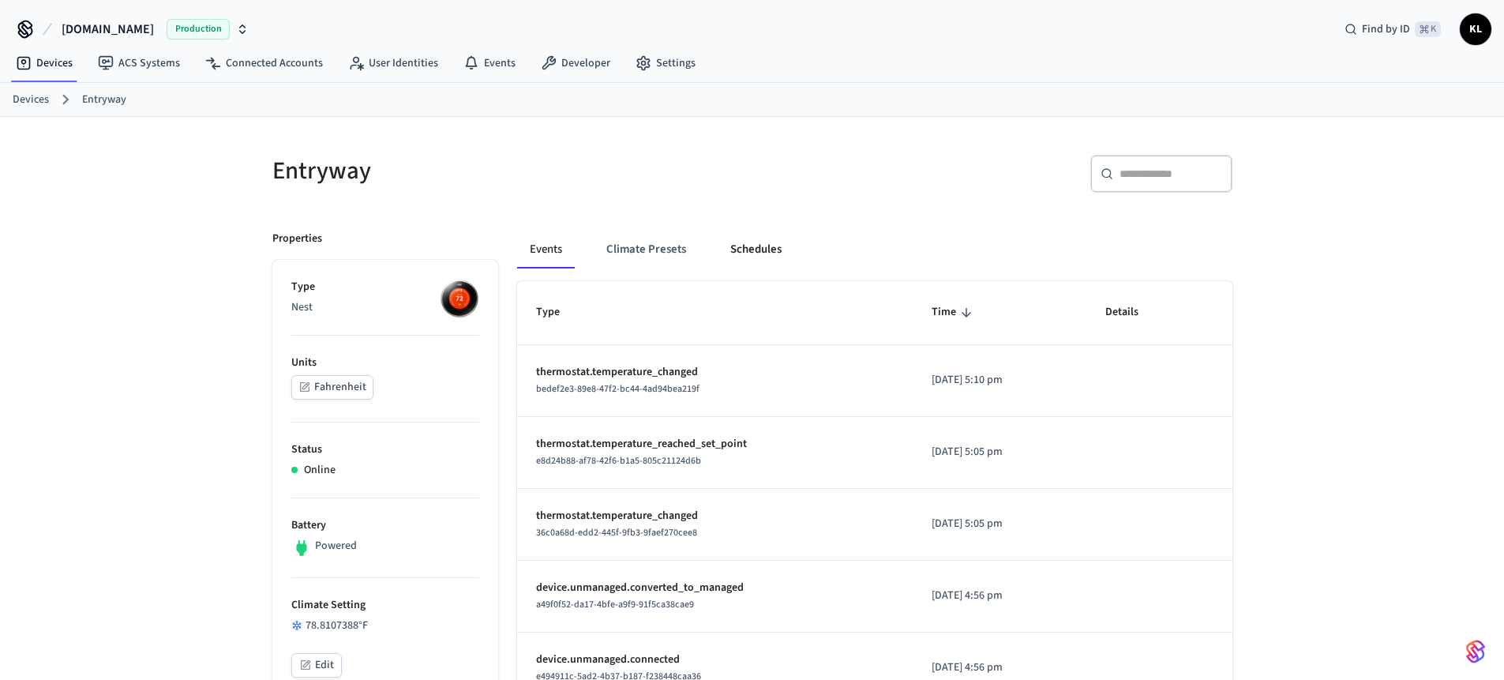
click at [771, 258] on button "Schedules" at bounding box center [755, 249] width 77 height 38
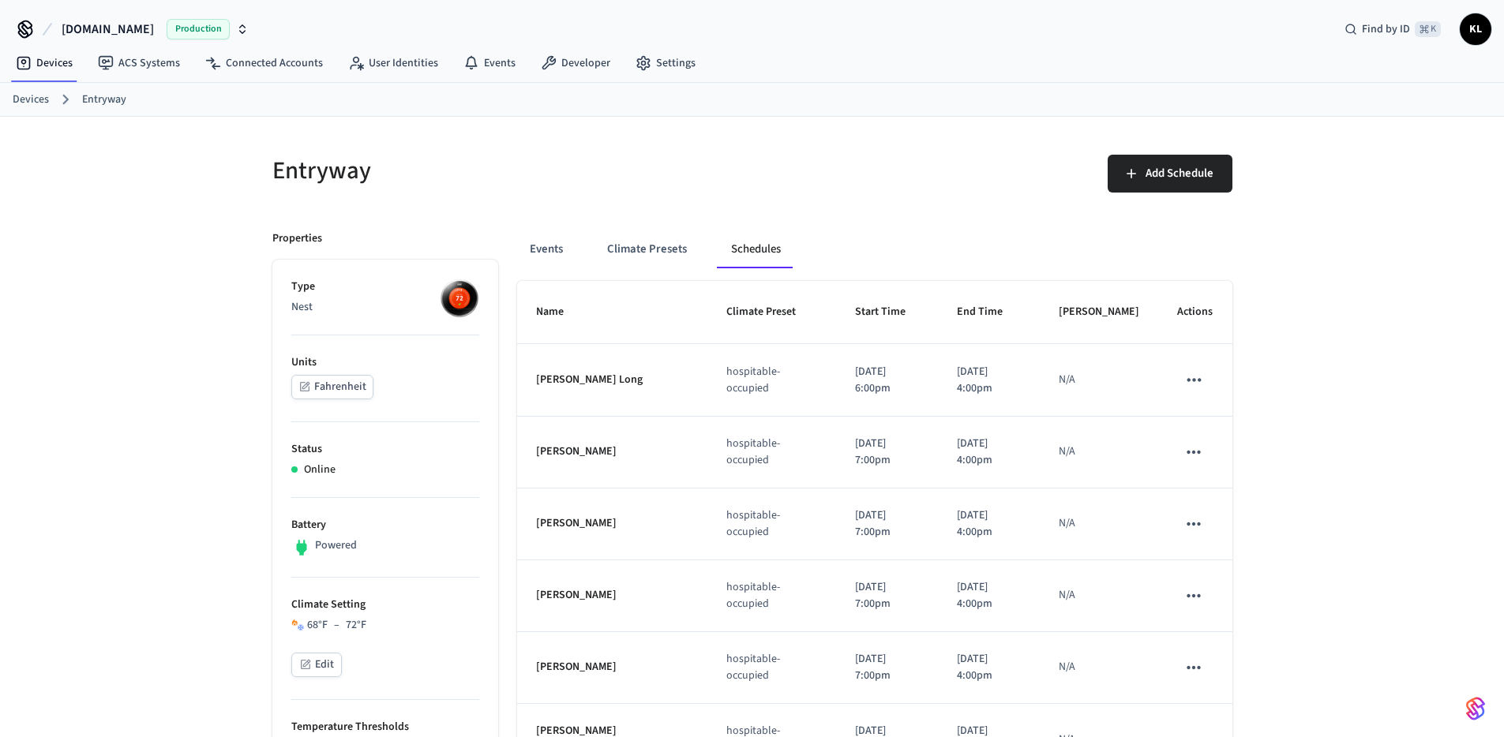
click at [560, 168] on h5 "Entryway" at bounding box center [507, 171] width 470 height 32
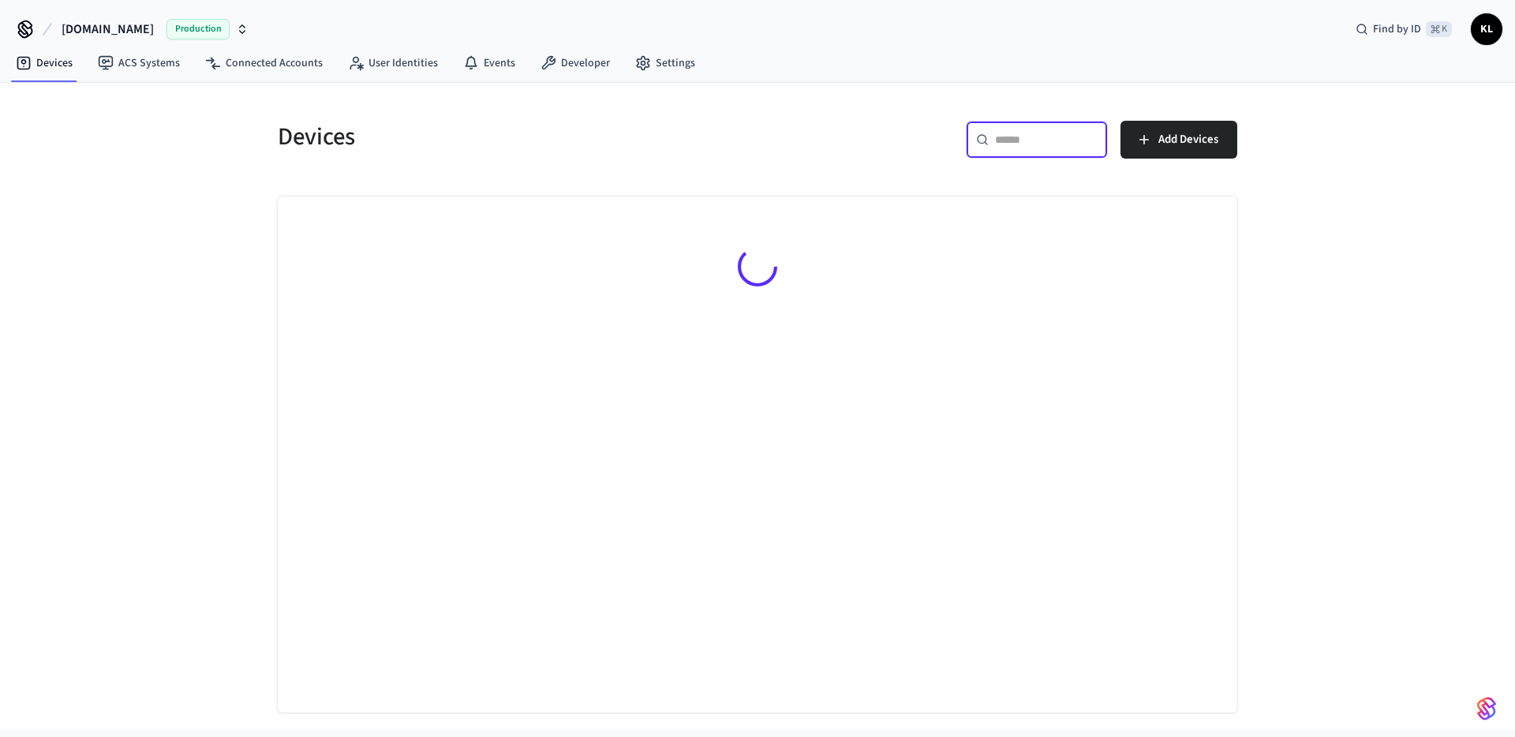
click at [1014, 137] on input "text" at bounding box center [1046, 140] width 103 height 16
click at [1005, 137] on input "text" at bounding box center [1046, 140] width 103 height 16
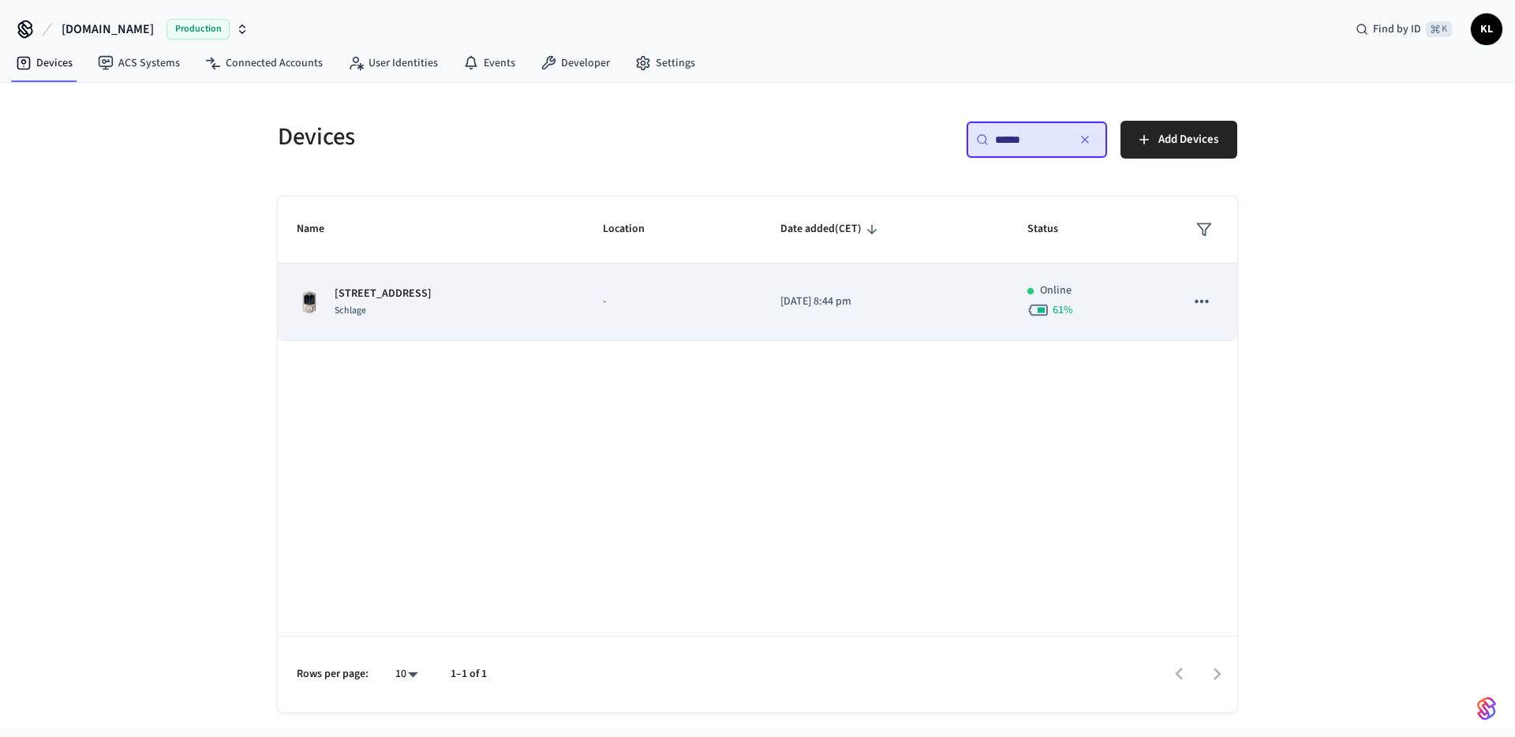
type input "******"
click at [500, 275] on td "405 31st St Cabana Schlage" at bounding box center [431, 302] width 306 height 77
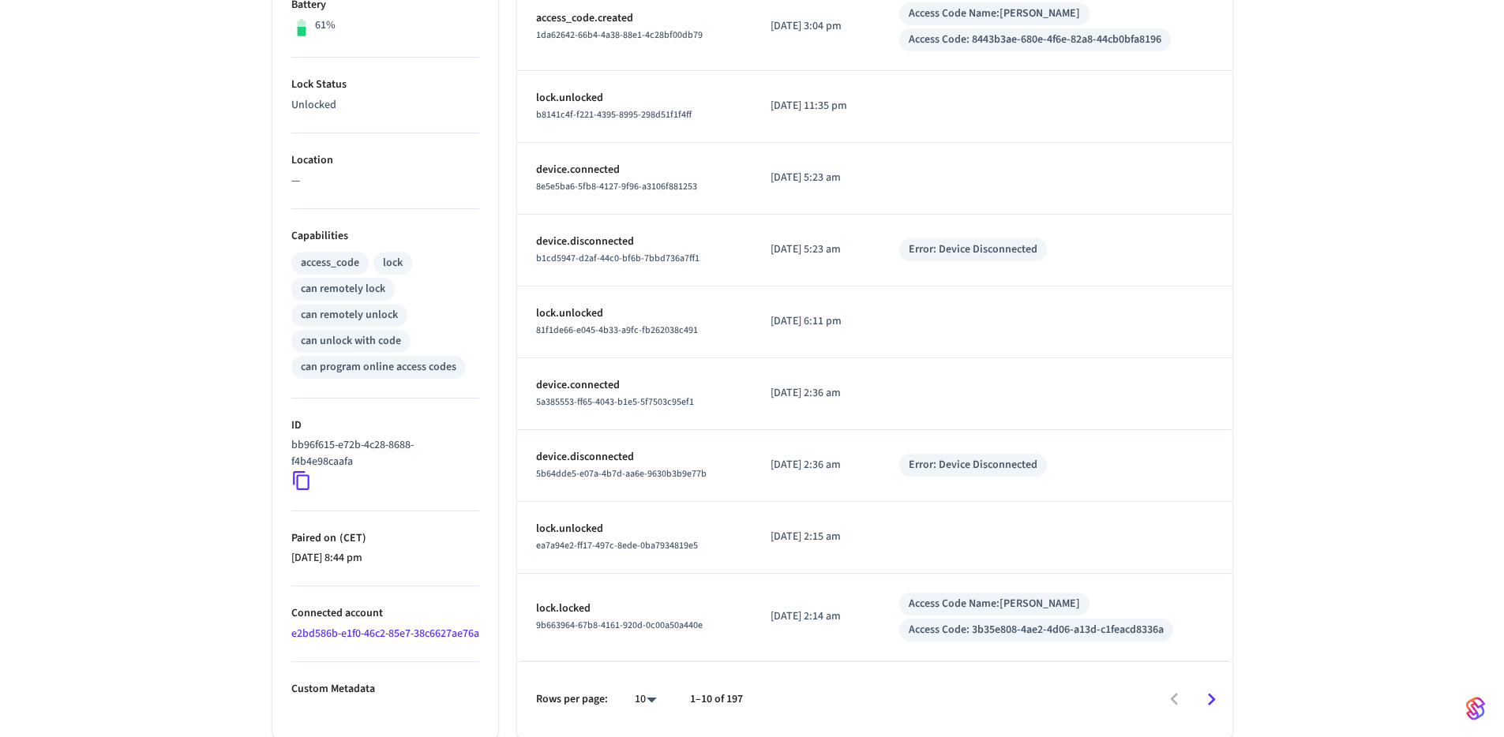
scroll to position [434, 0]
click at [328, 641] on link "e2bd586b-e1f0-46c2-85e7-38c6627ae76a" at bounding box center [385, 633] width 188 height 16
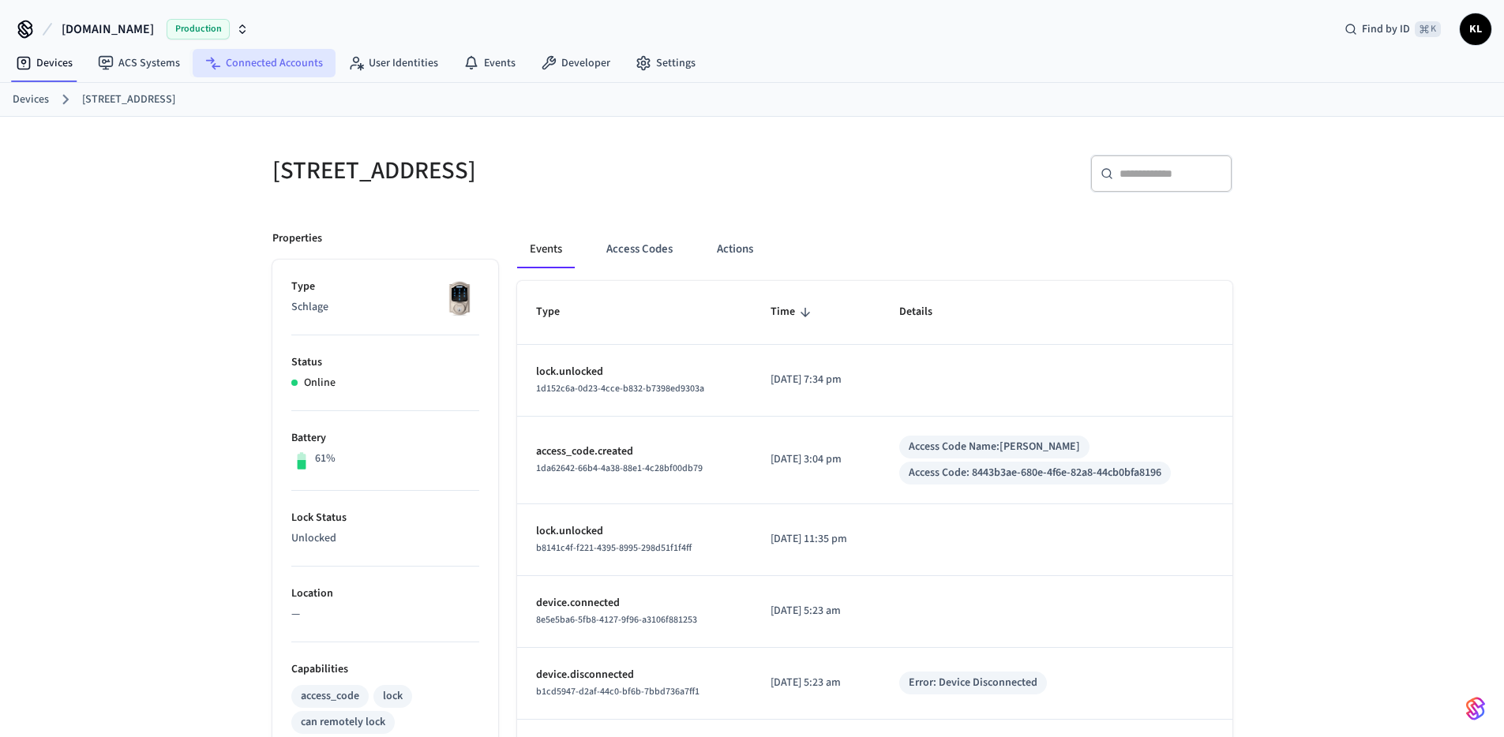
click at [299, 66] on link "Connected Accounts" at bounding box center [264, 63] width 143 height 28
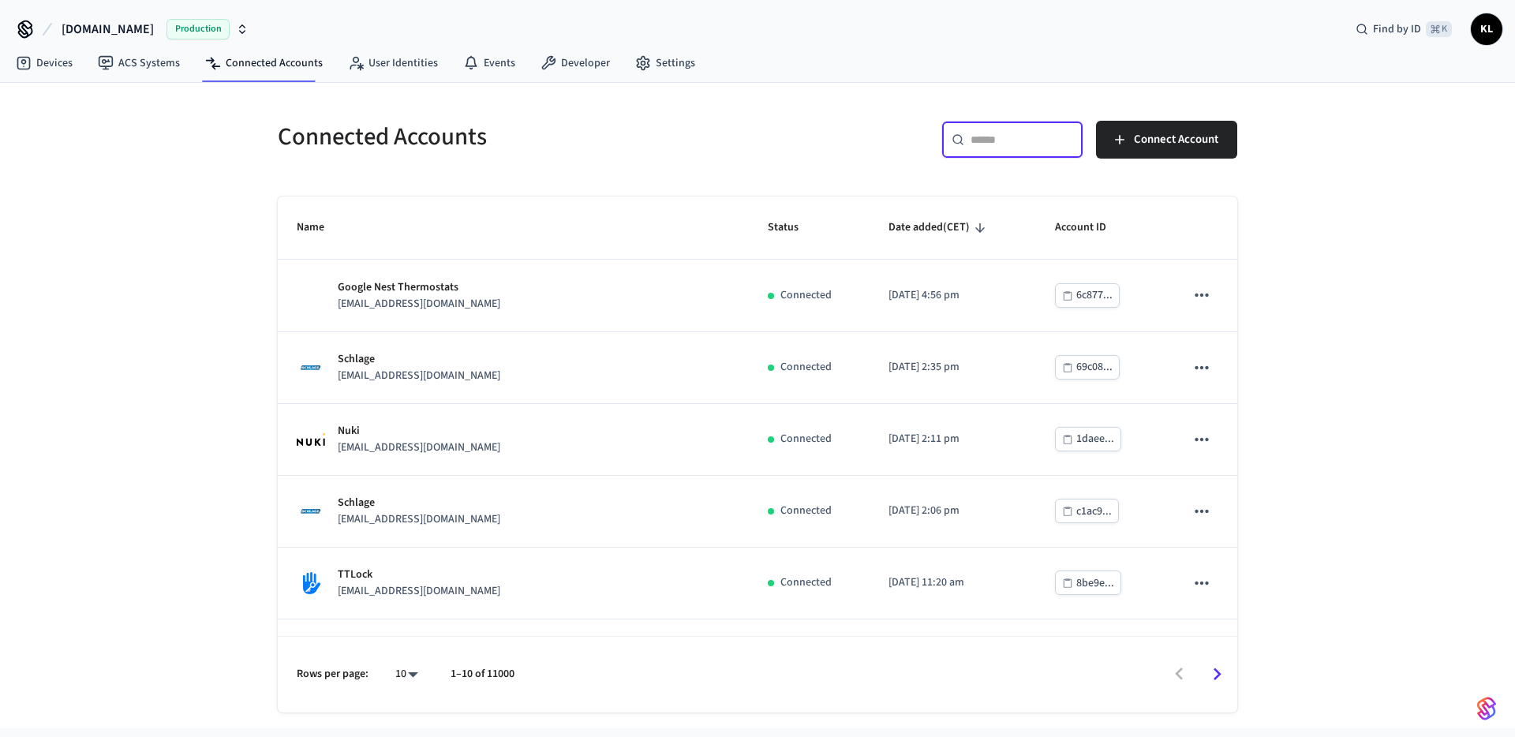
click at [979, 139] on input "text" at bounding box center [1022, 140] width 103 height 16
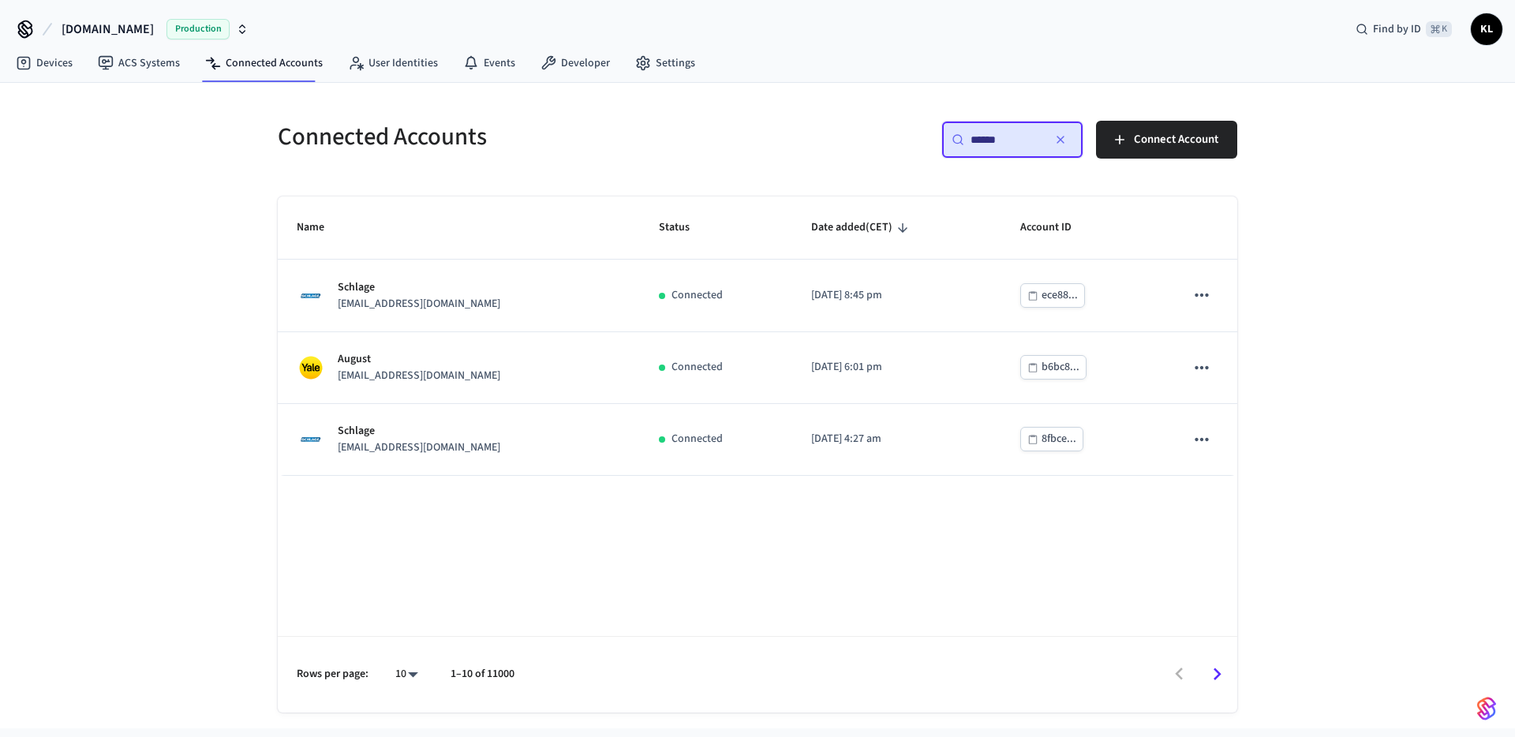
type input "******"
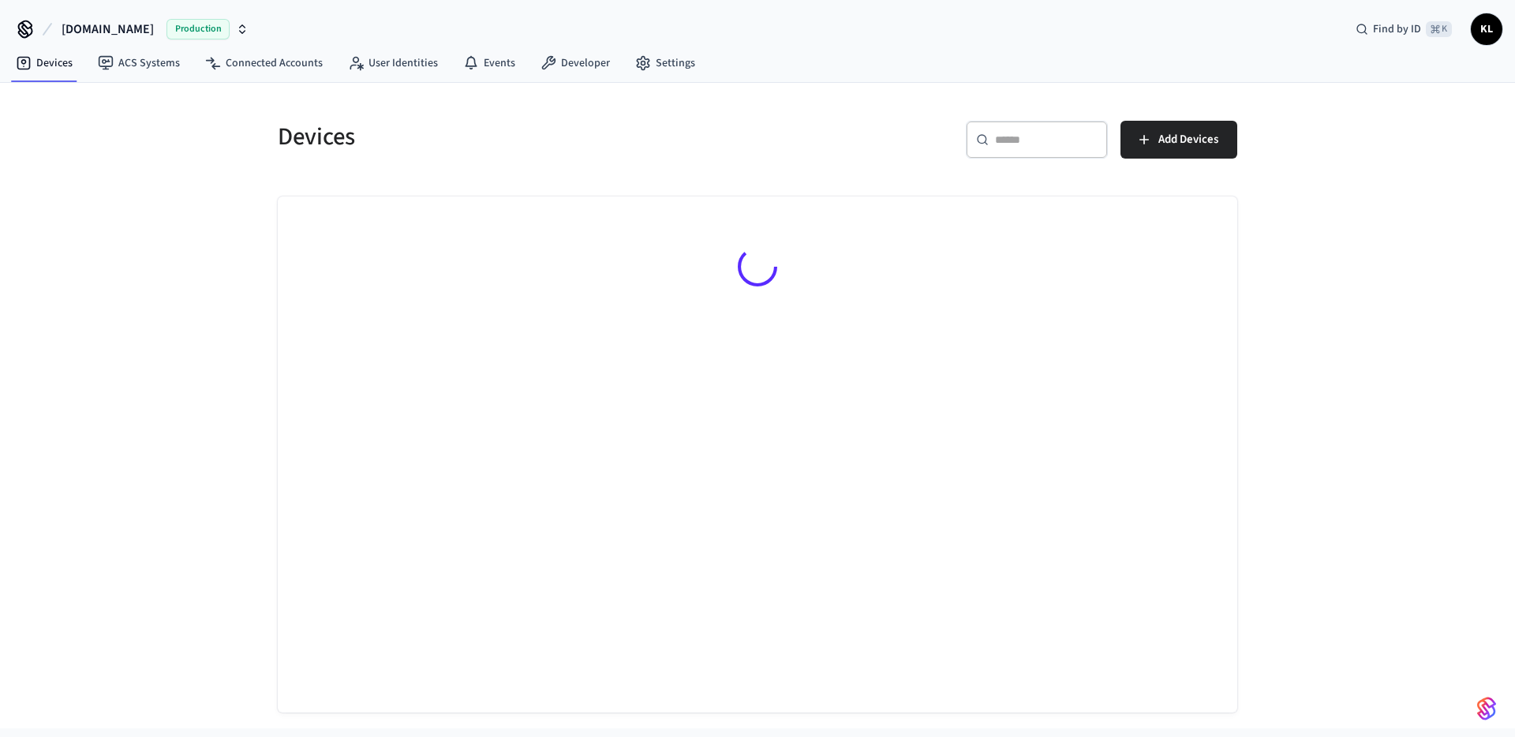
click at [1013, 129] on div "​ ​" at bounding box center [1037, 140] width 142 height 38
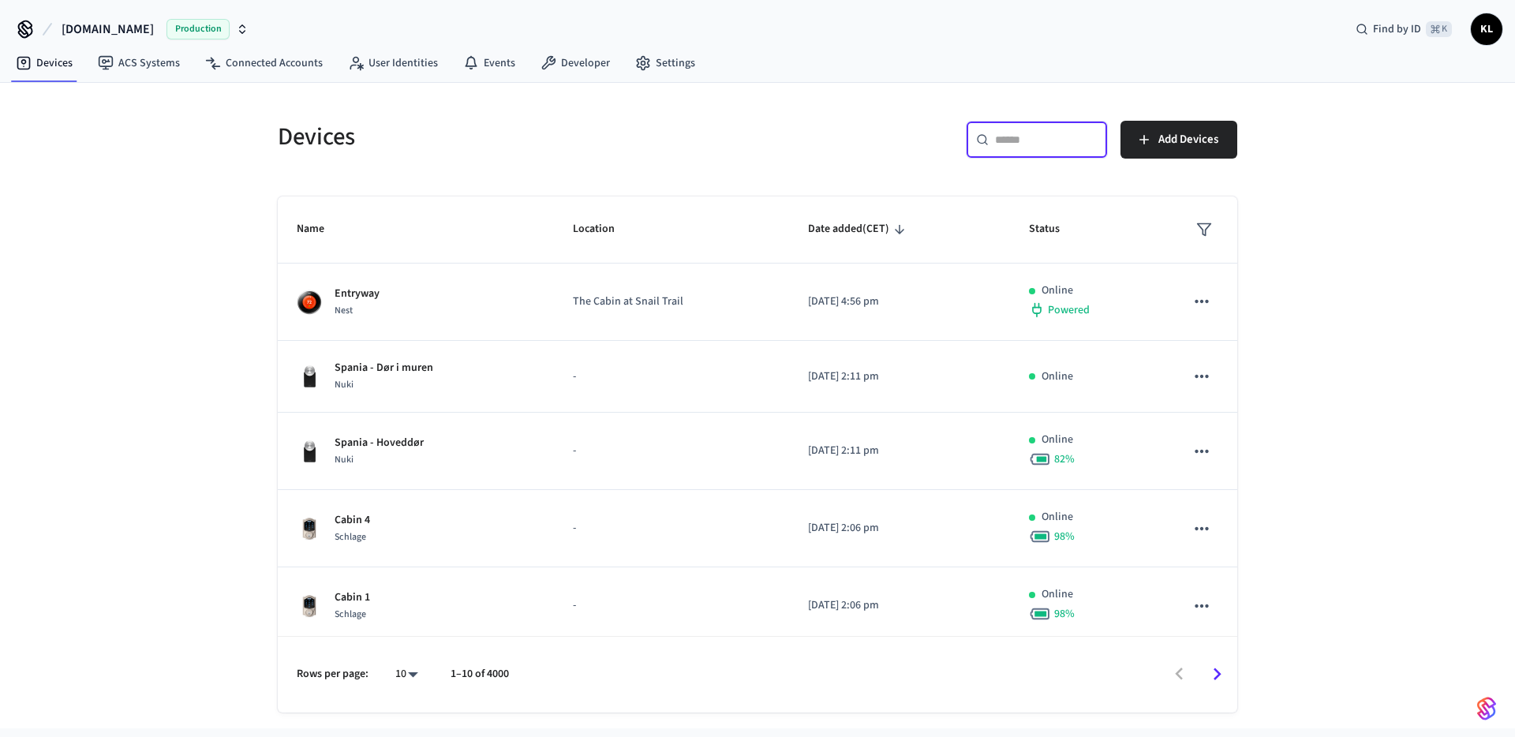
click at [267, 80] on nav "Devices ACS Systems Connected Accounts User Identities Events Developer Settings" at bounding box center [355, 64] width 705 height 36
click at [260, 67] on link "Connected Accounts" at bounding box center [264, 63] width 143 height 28
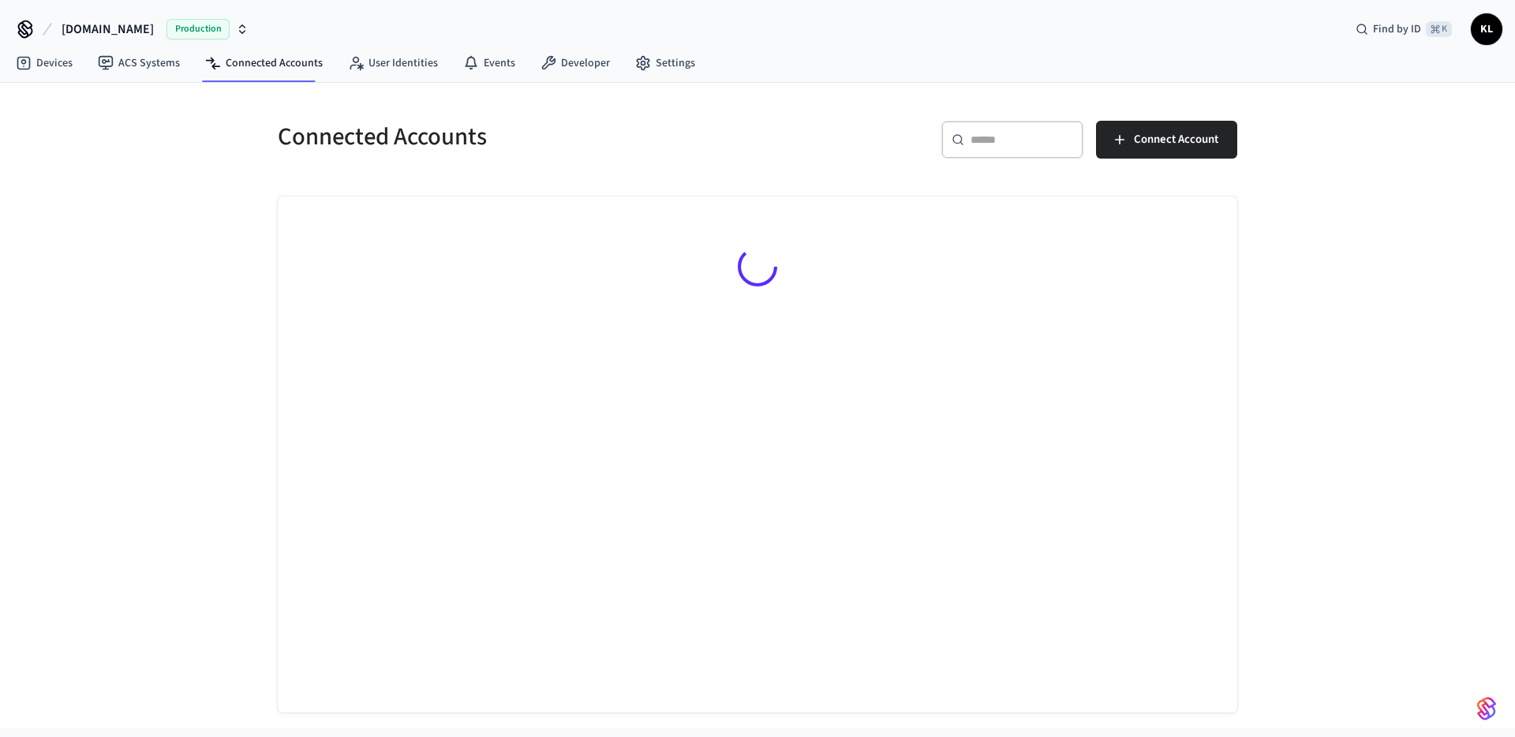
click at [974, 149] on div "​ ​" at bounding box center [1013, 140] width 142 height 38
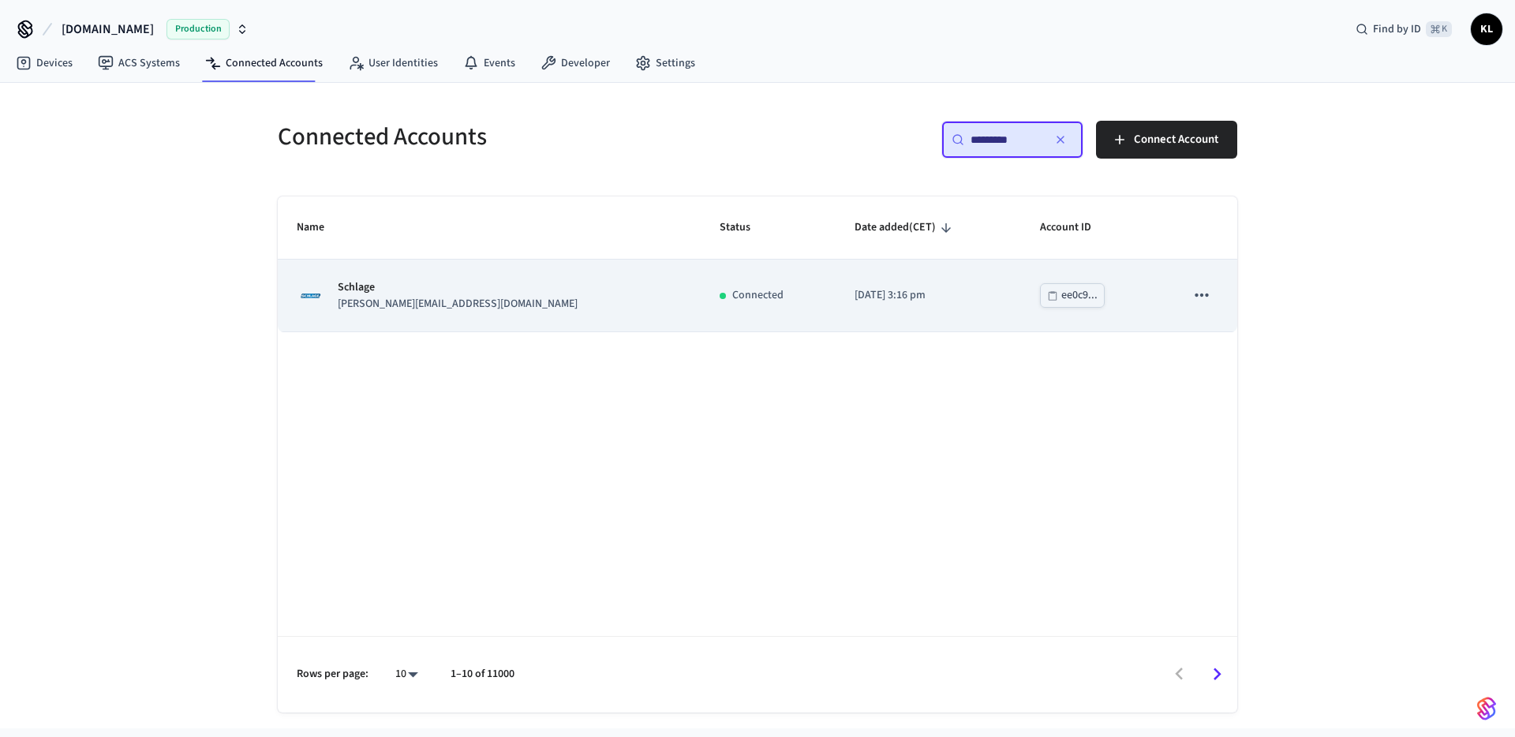
type input "*********"
click at [316, 329] on td "Schlage emily@tunggala.com" at bounding box center [489, 296] width 423 height 72
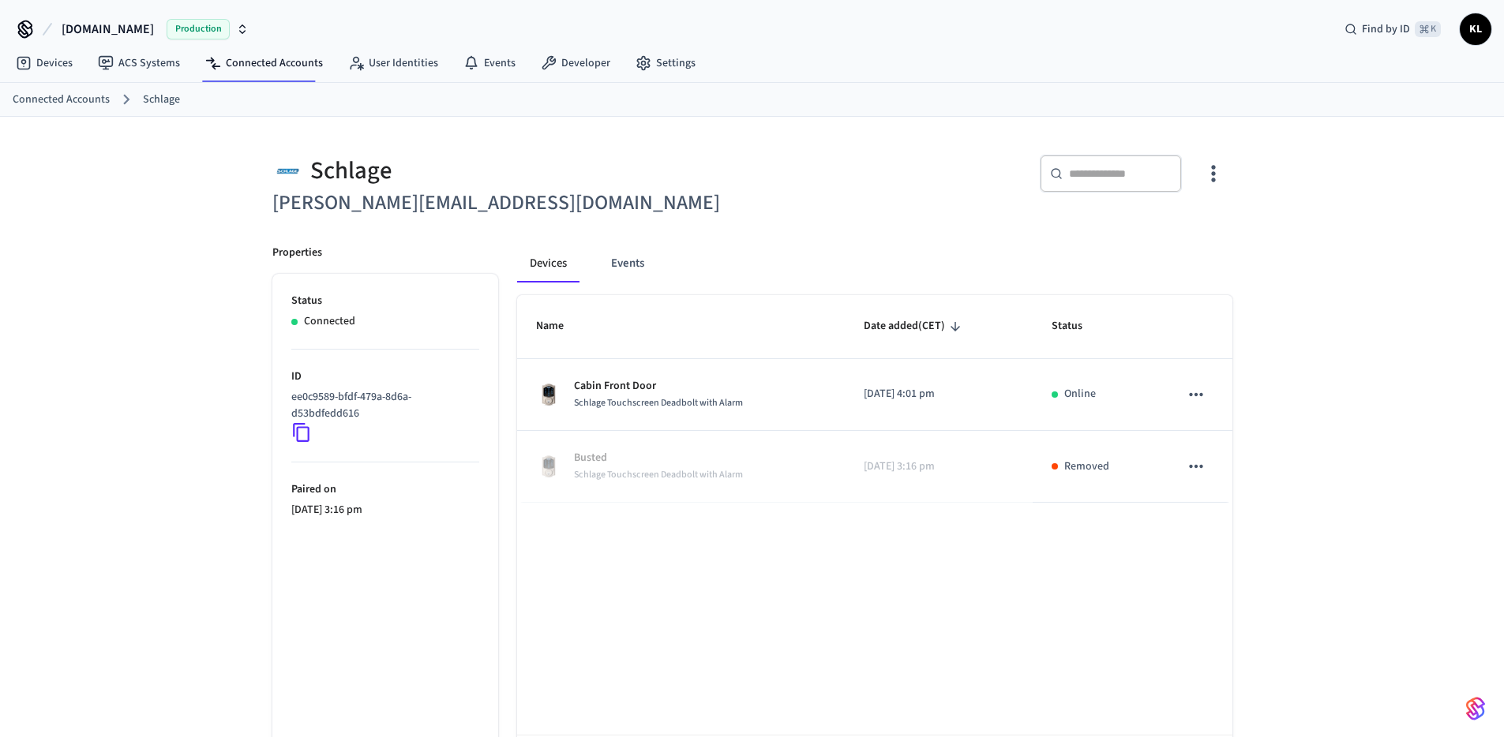
click at [725, 357] on th "Name" at bounding box center [681, 326] width 328 height 63
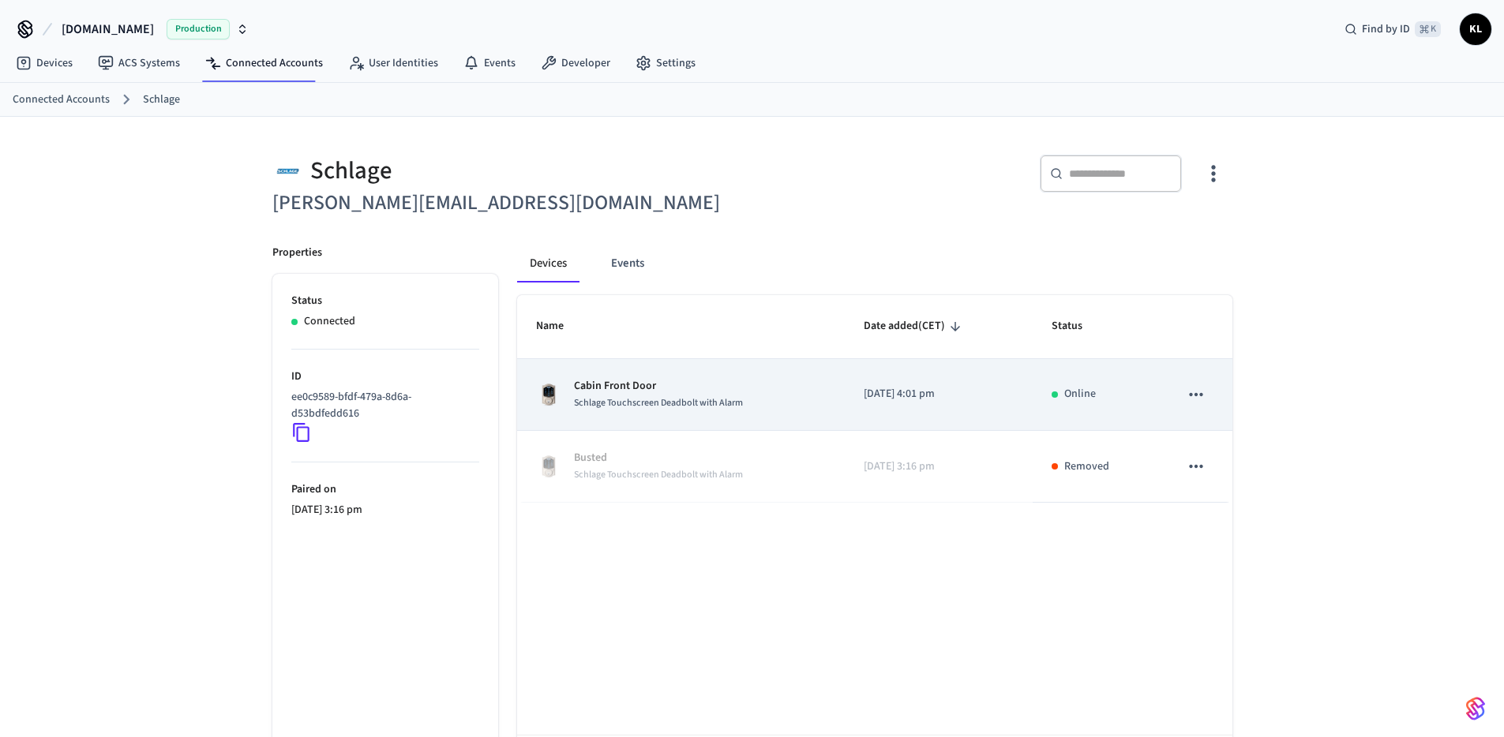
click at [659, 391] on p "Cabin Front Door" at bounding box center [658, 386] width 169 height 17
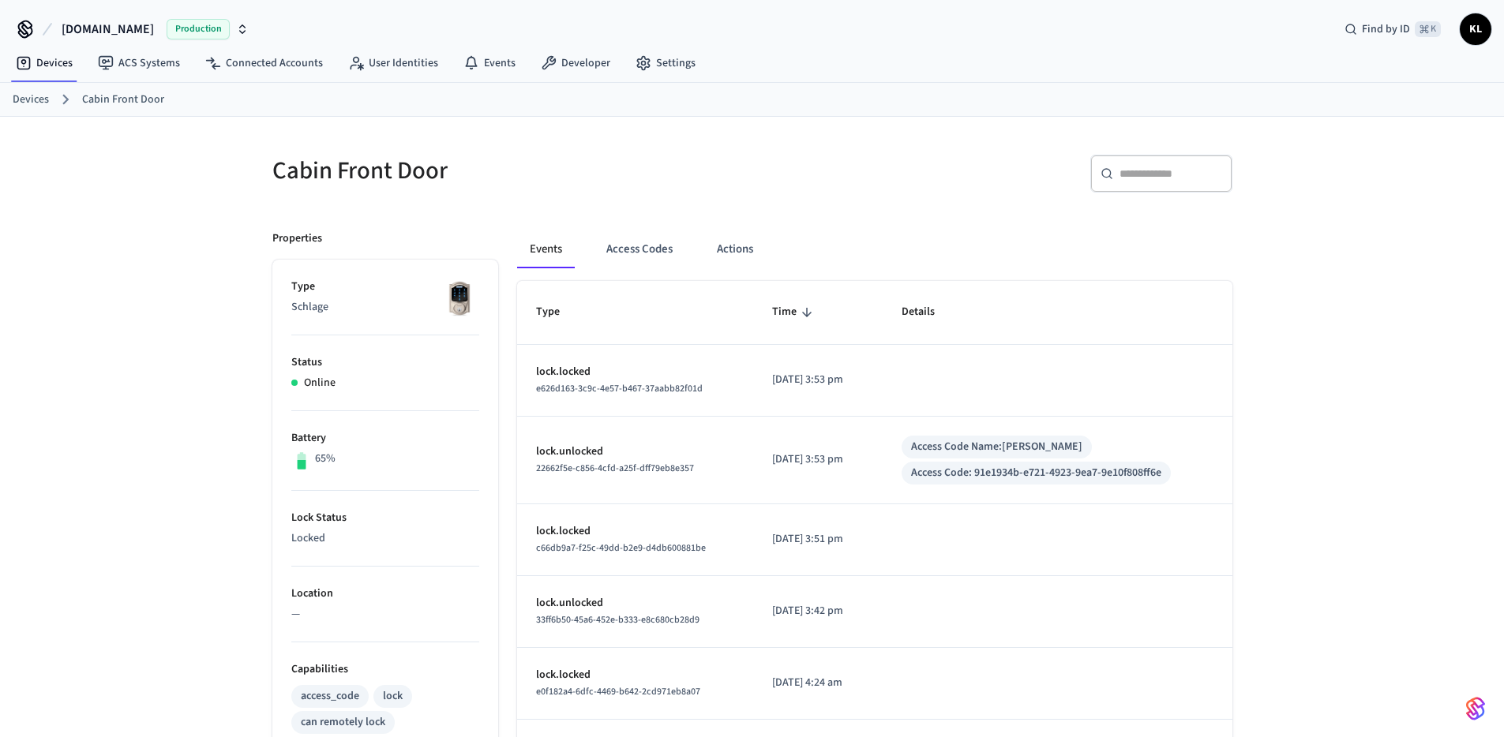
scroll to position [9, 0]
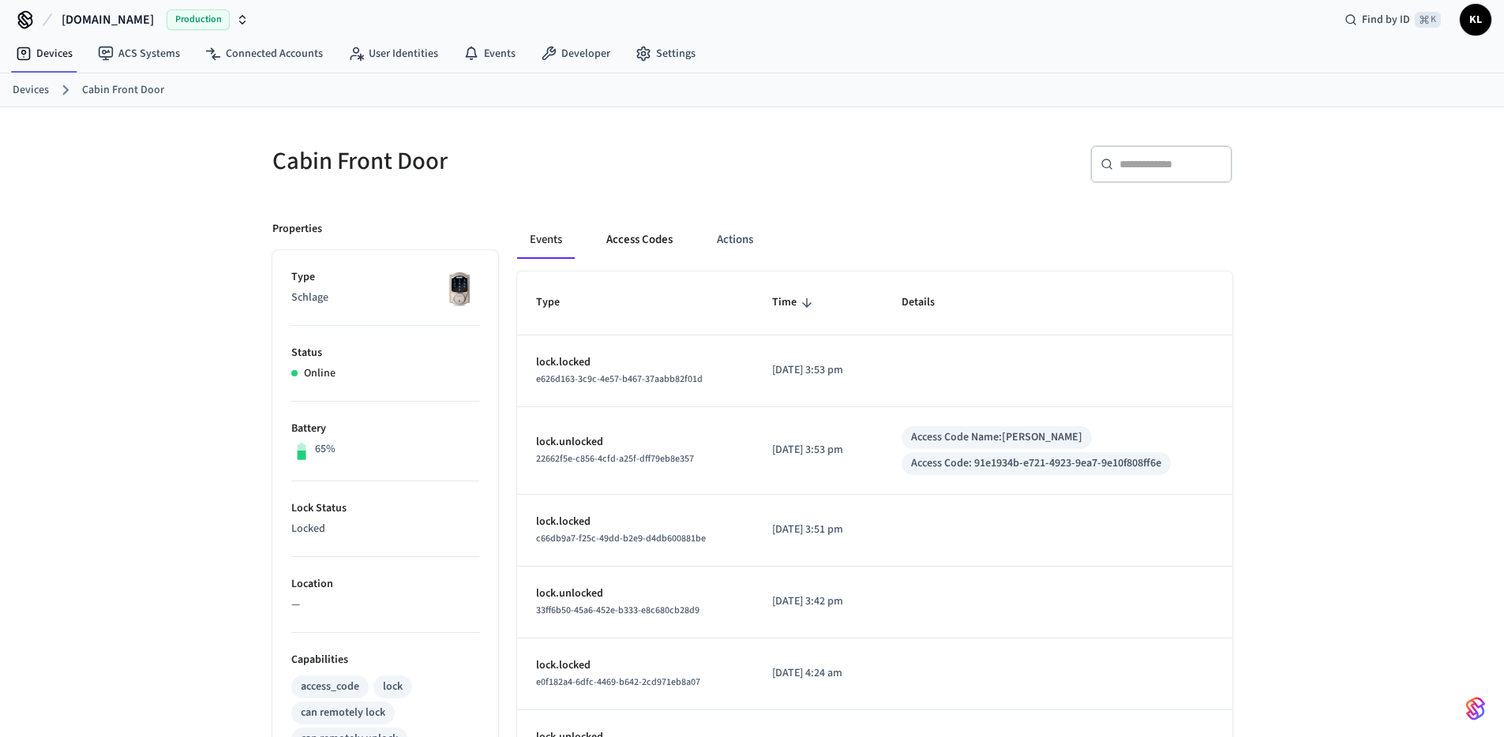
click at [628, 245] on button "Access Codes" at bounding box center [640, 240] width 92 height 38
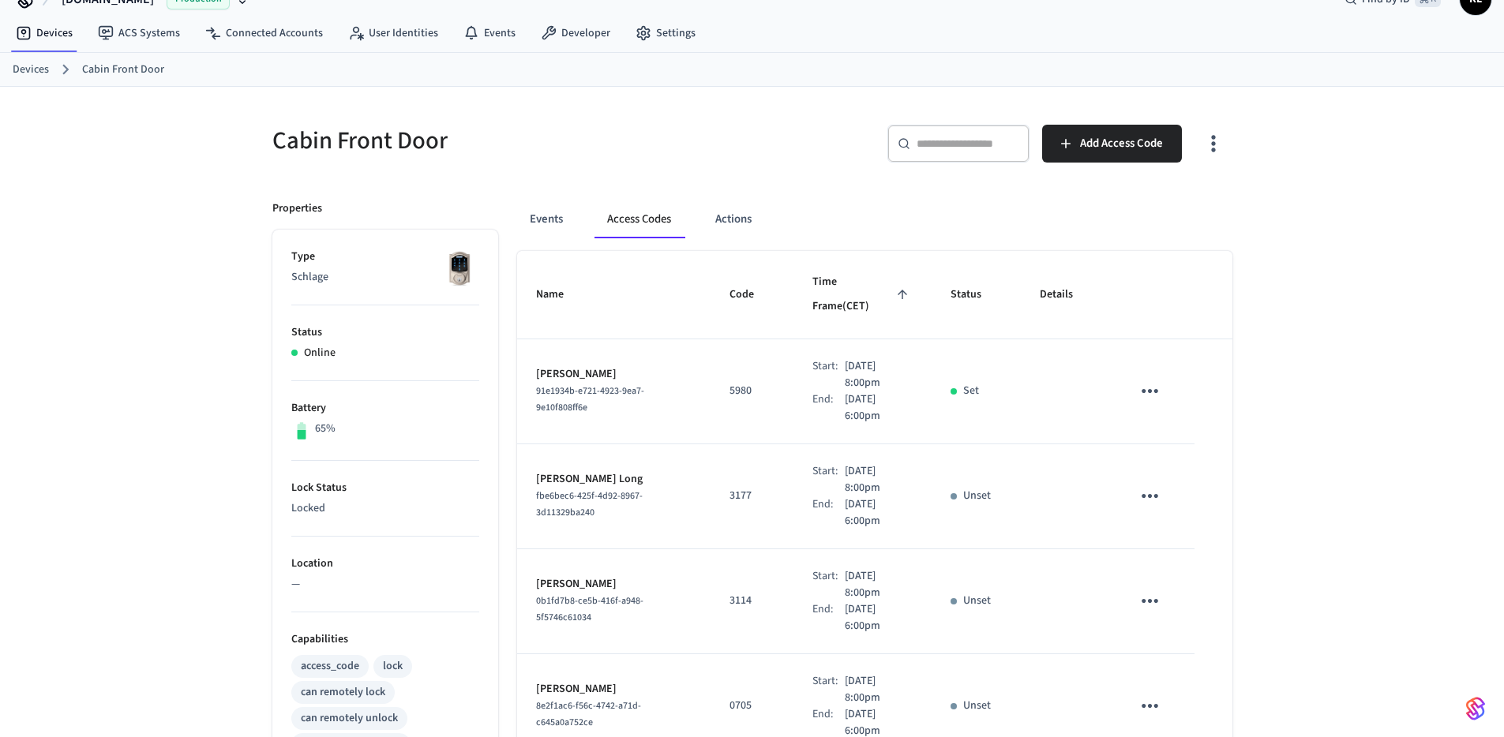
scroll to position [40, 0]
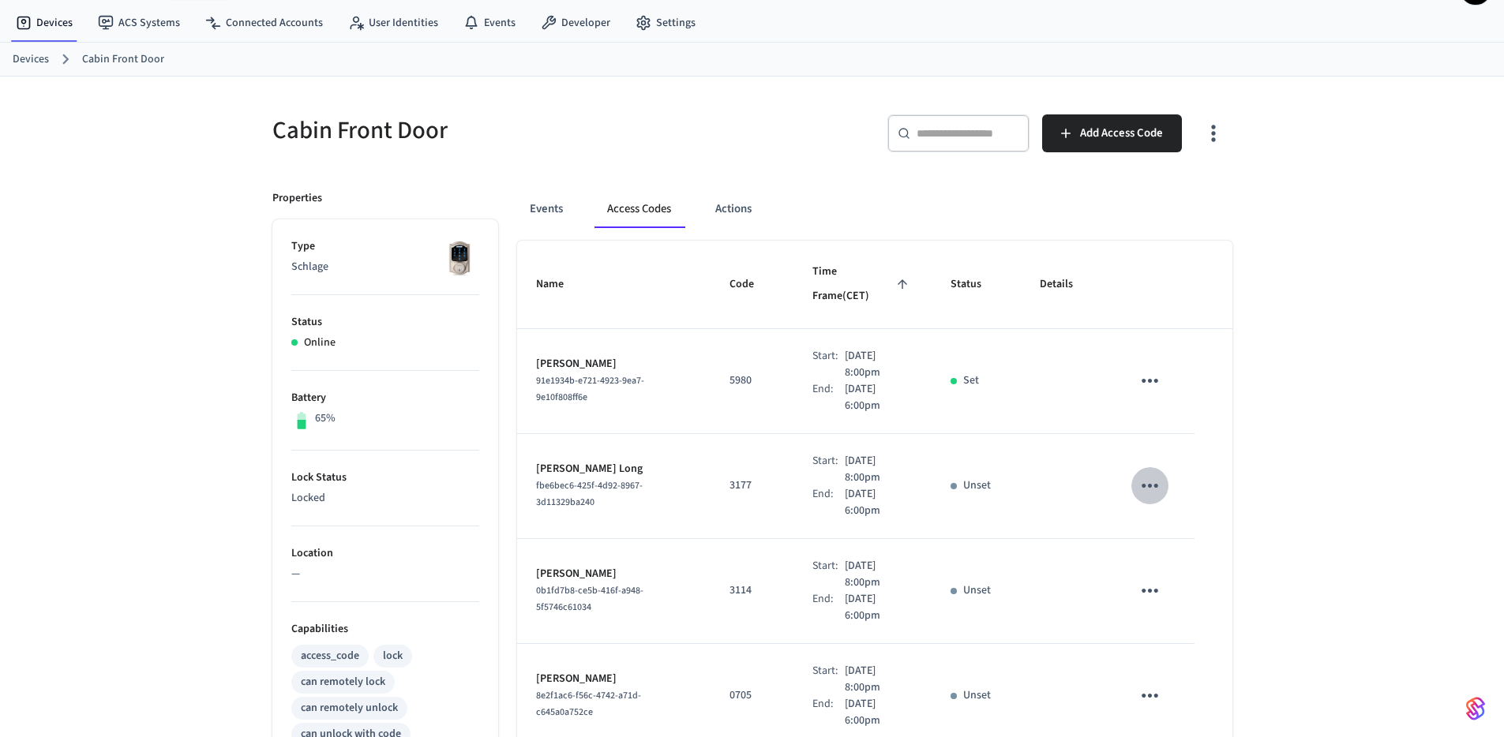
click at [1147, 474] on icon "sticky table" at bounding box center [1149, 486] width 24 height 24
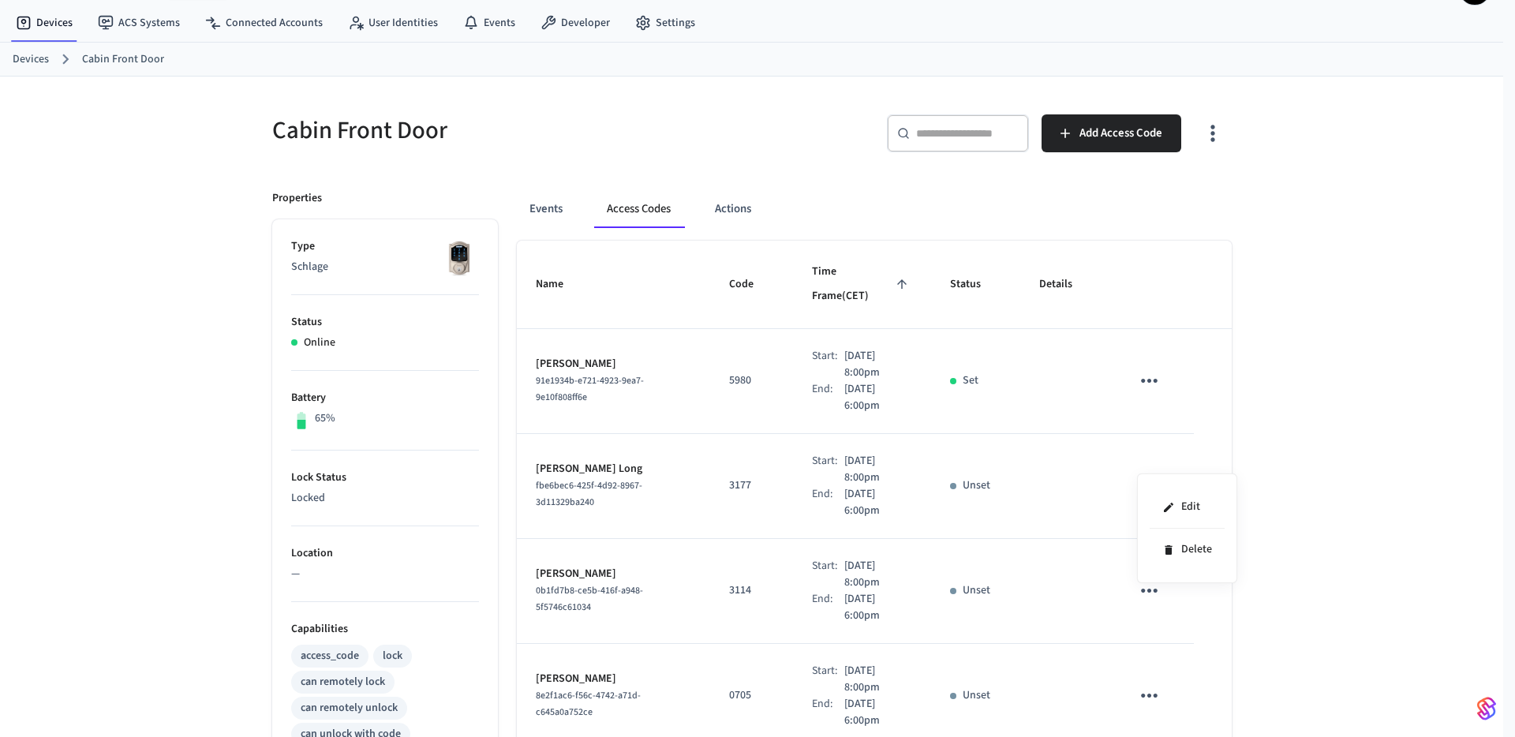
click at [1350, 387] on div at bounding box center [757, 368] width 1515 height 737
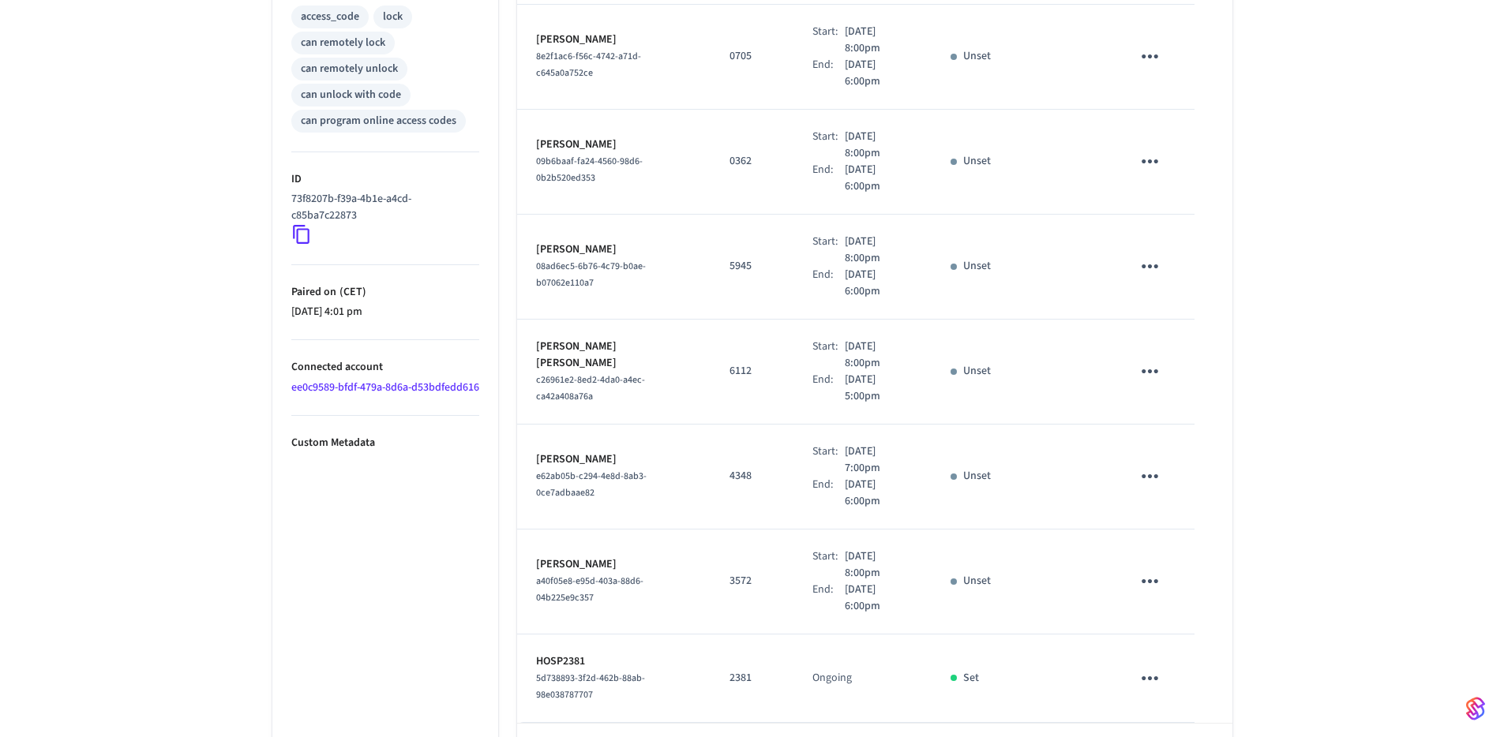
scroll to position [710, 0]
